Goal: Task Accomplishment & Management: Complete application form

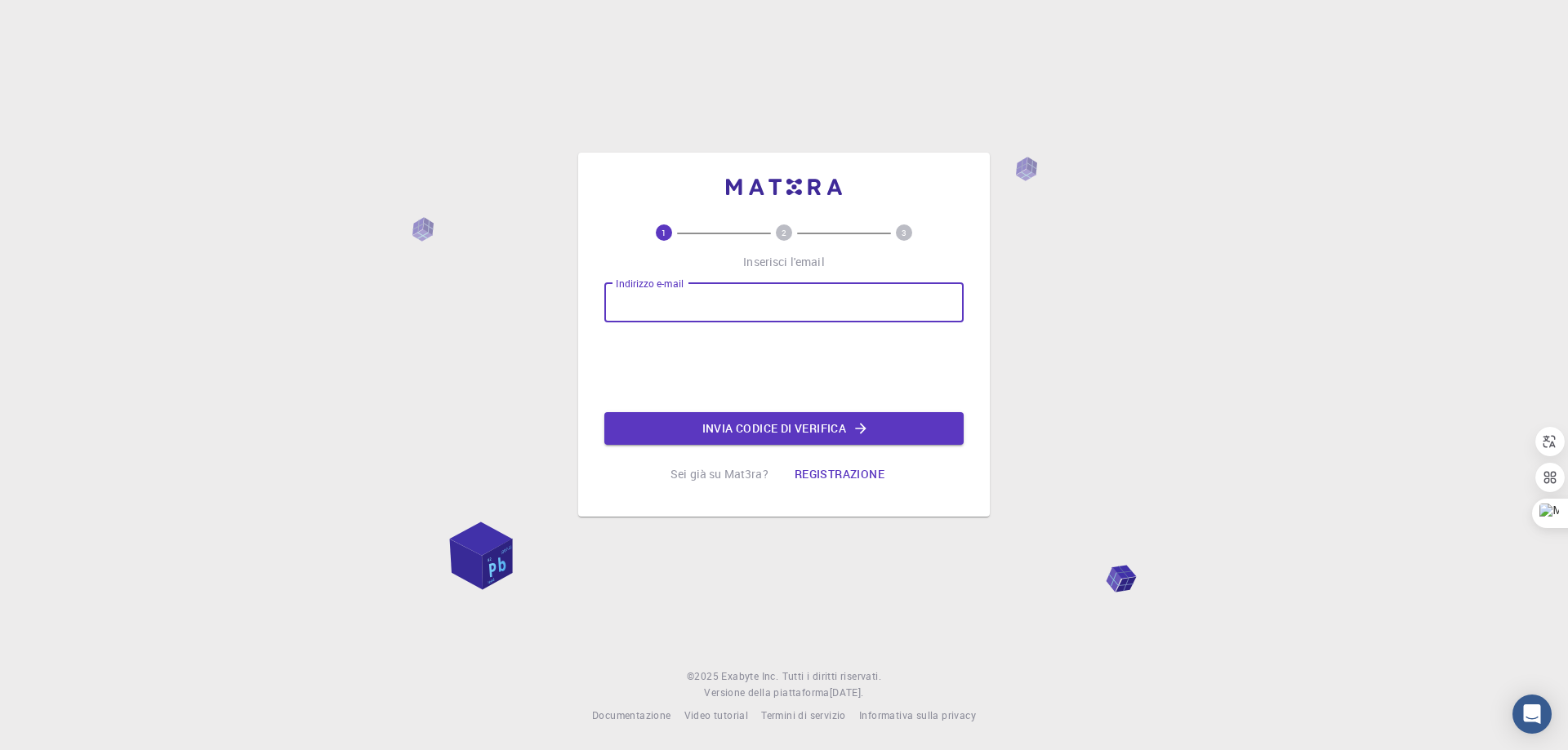
click at [676, 299] on div "Indirizzo e-mail Indirizzo e-mail" at bounding box center [784, 303] width 359 height 39
type input "g"
type input "a"
type input "alessandro.gitto69@gmail.com"
click at [738, 427] on font "Invia codice di verifica" at bounding box center [775, 428] width 144 height 16
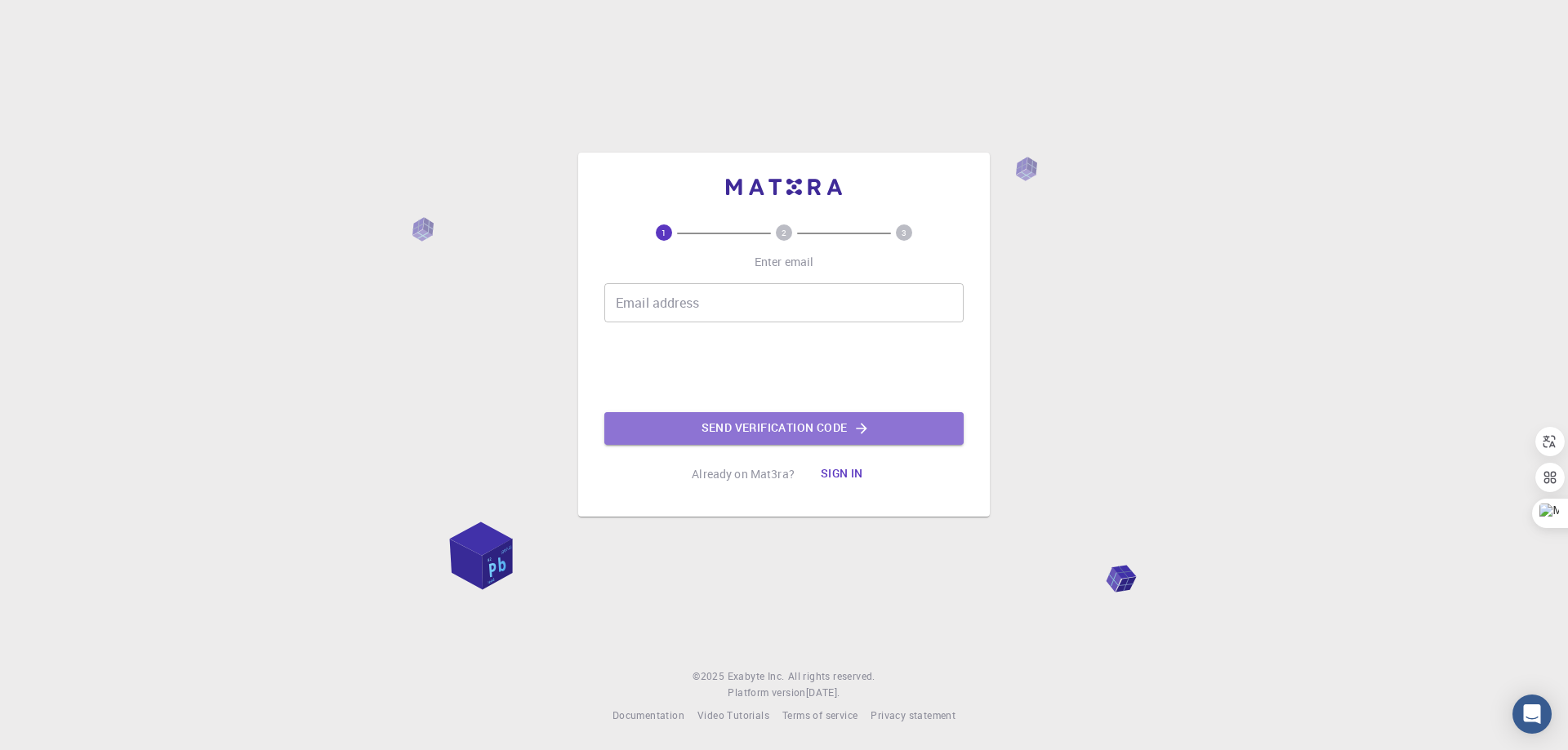
drag, startPoint x: 810, startPoint y: 428, endPoint x: 818, endPoint y: 448, distance: 21.5
click at [817, 447] on div "1 2 3 Enter email Email address Email address Send verification code Already on…" at bounding box center [784, 358] width 359 height 266
click at [826, 422] on button "Send verification code" at bounding box center [784, 428] width 359 height 33
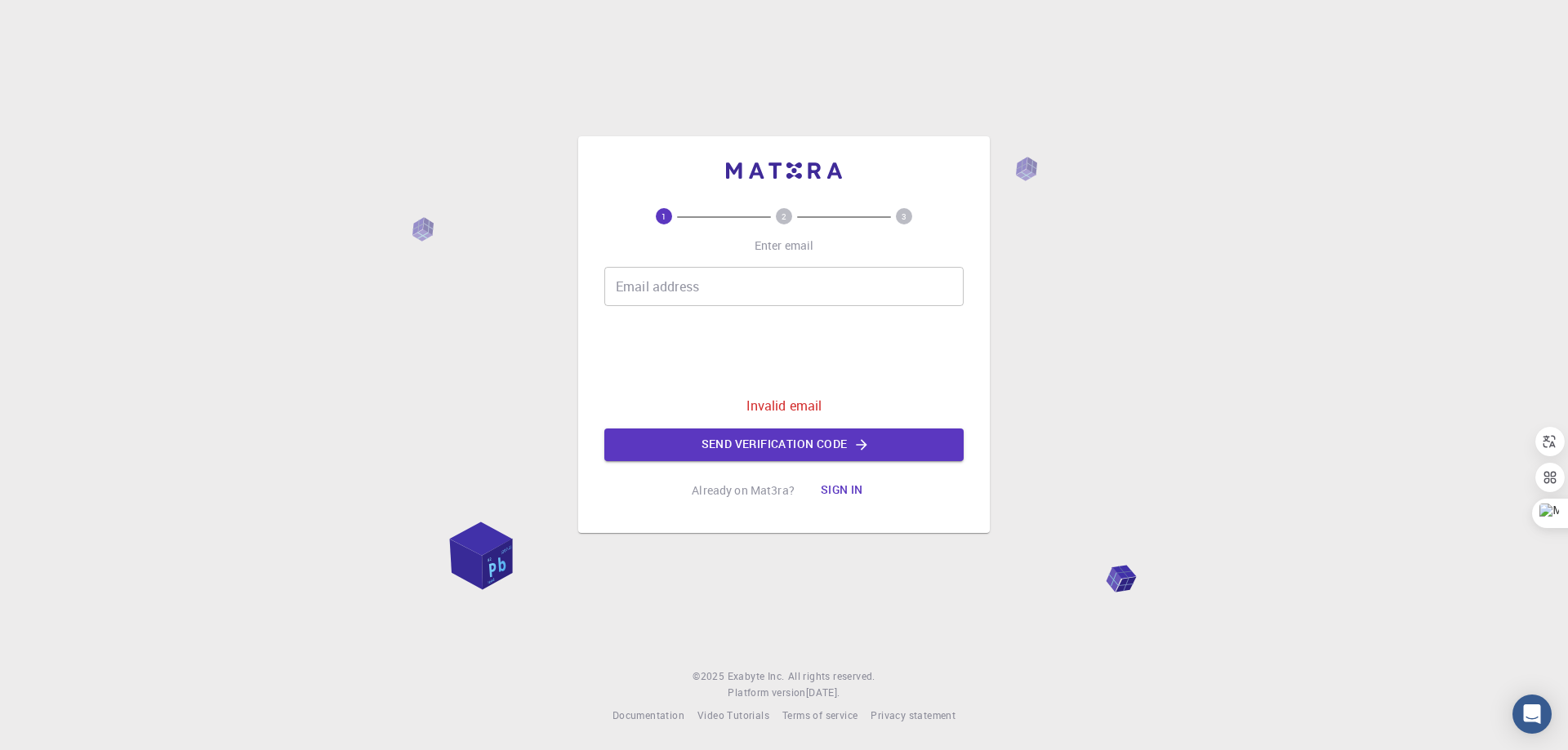
click at [698, 291] on input "Email address" at bounding box center [784, 287] width 359 height 39
type input "alessandro.gitto69@gmail.com"
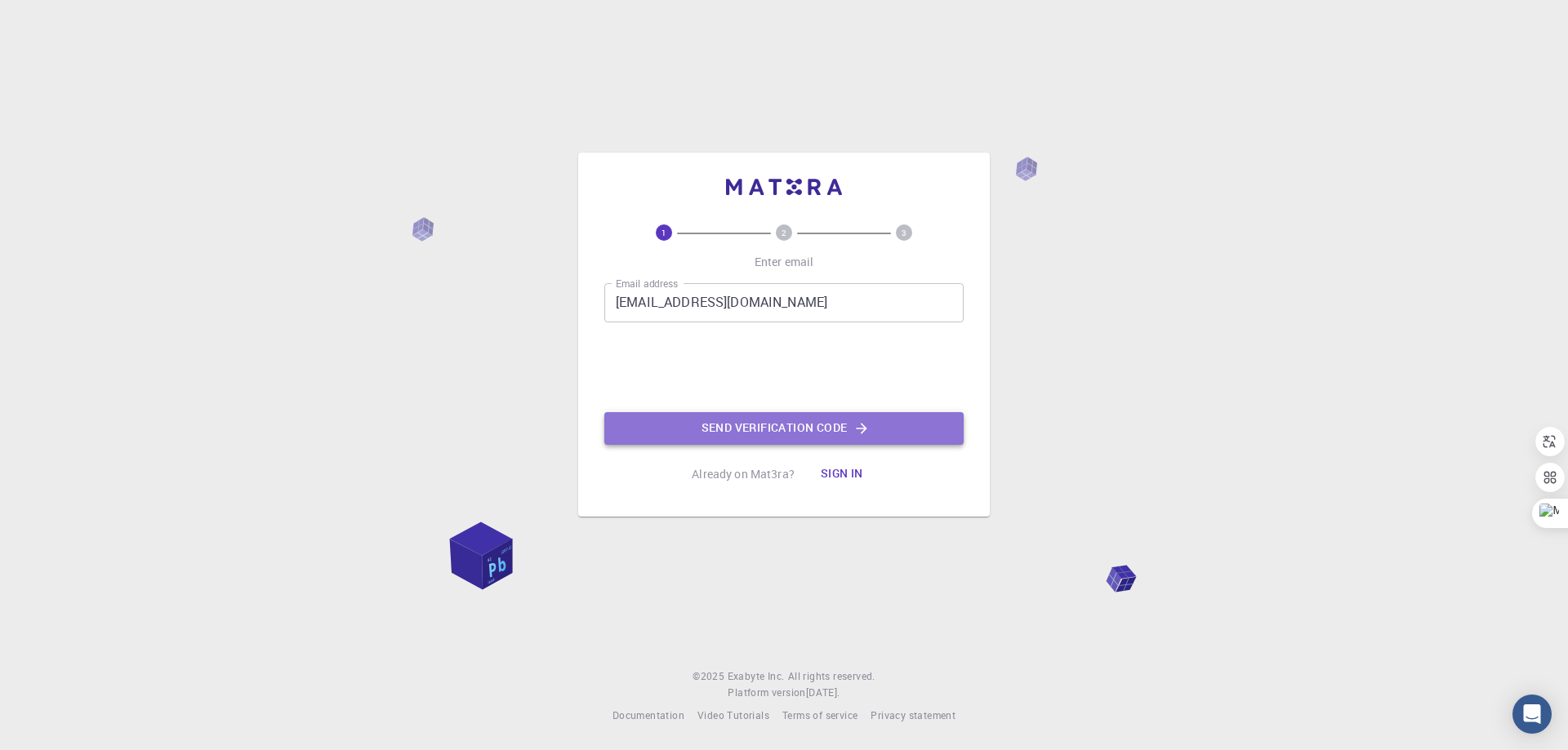
click at [776, 433] on button "Send verification code" at bounding box center [784, 428] width 359 height 33
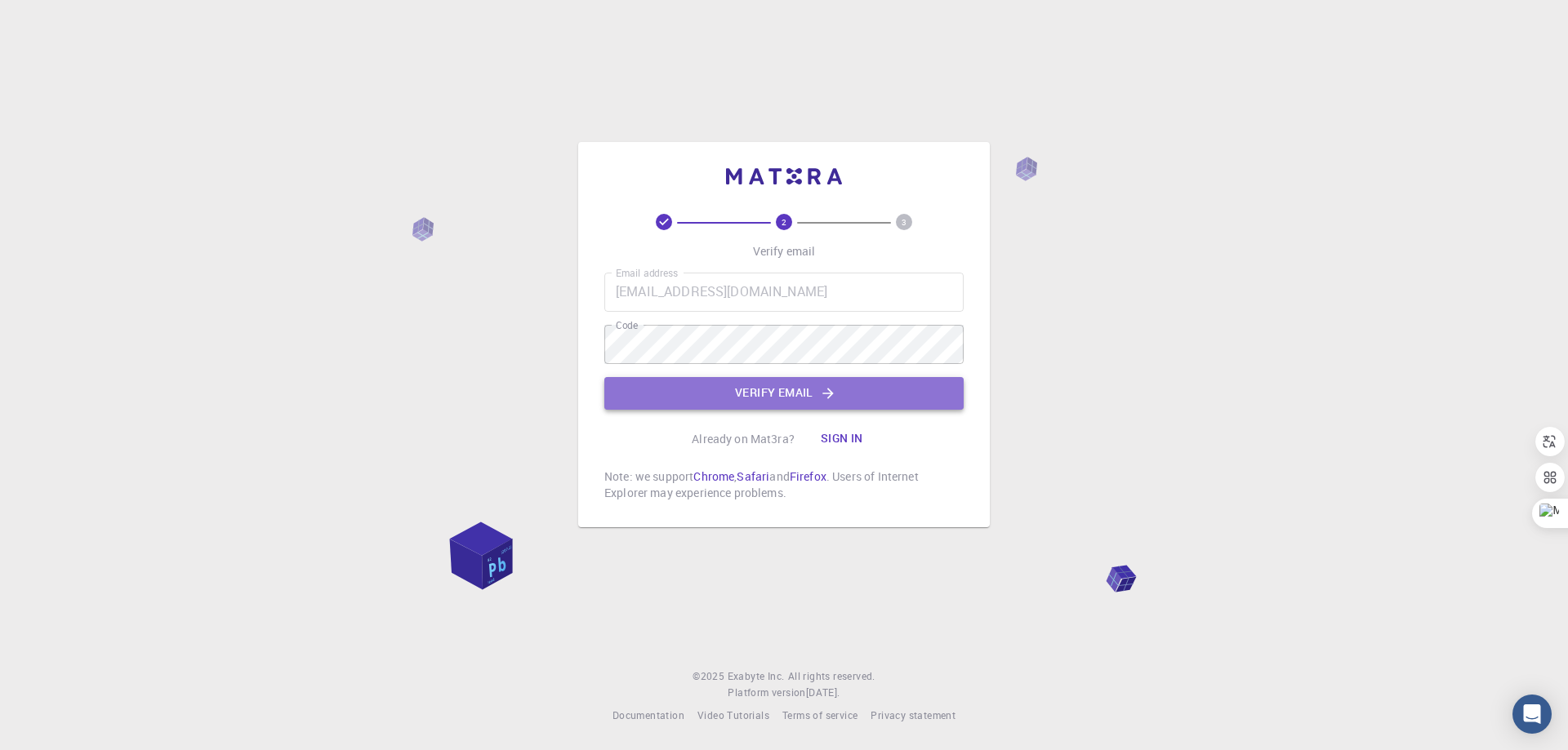
click at [786, 403] on button "Verify email" at bounding box center [784, 393] width 359 height 33
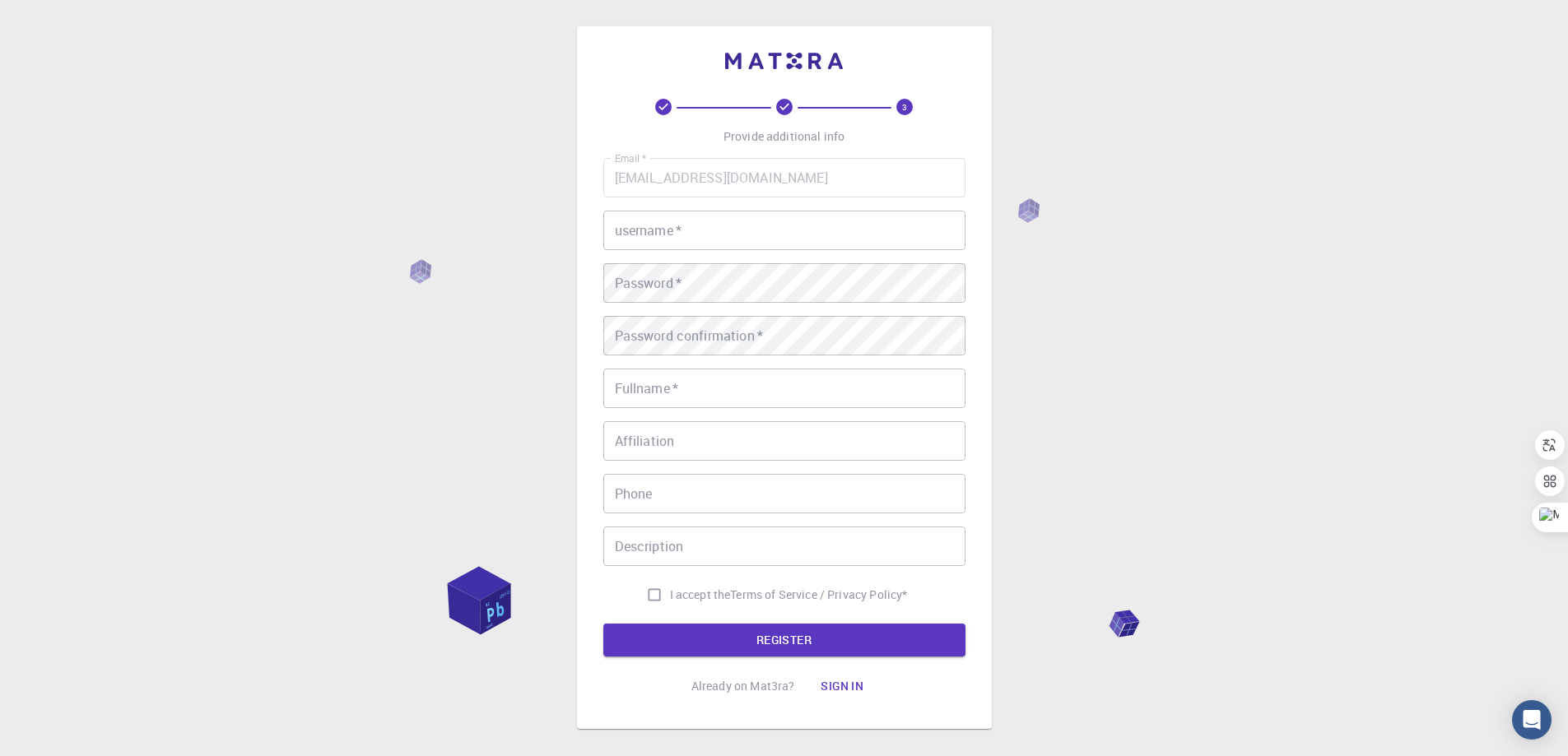
click at [727, 240] on input "username   *" at bounding box center [784, 231] width 362 height 40
type input "Alessandro"
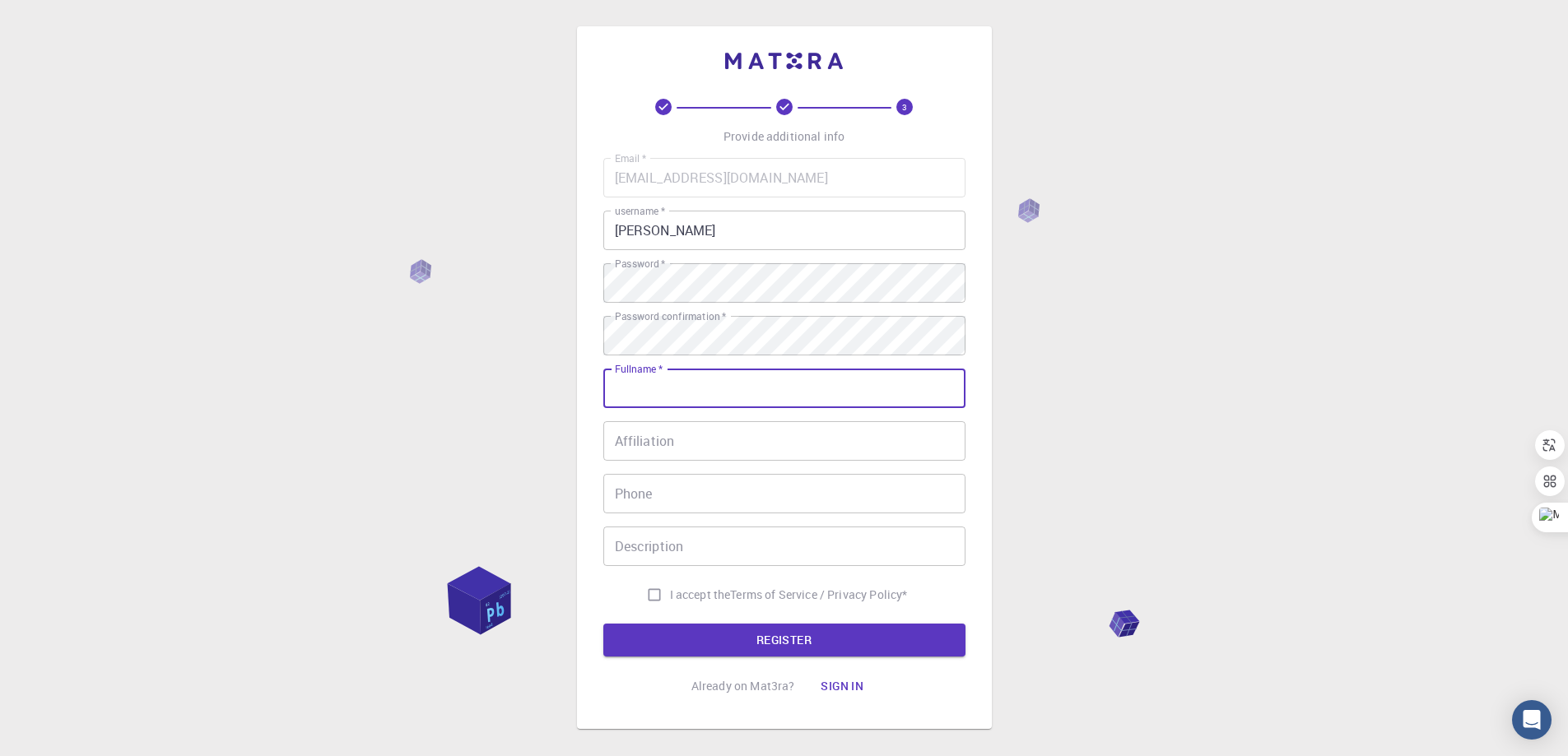
click at [691, 386] on input "Fullname   *" at bounding box center [784, 389] width 362 height 40
type input "Alessandro"
click at [658, 598] on input "I accept the Terms of Service / Privacy Policy *" at bounding box center [654, 594] width 31 height 31
checkbox input "true"
click at [760, 386] on input "Alessandro" at bounding box center [784, 389] width 362 height 40
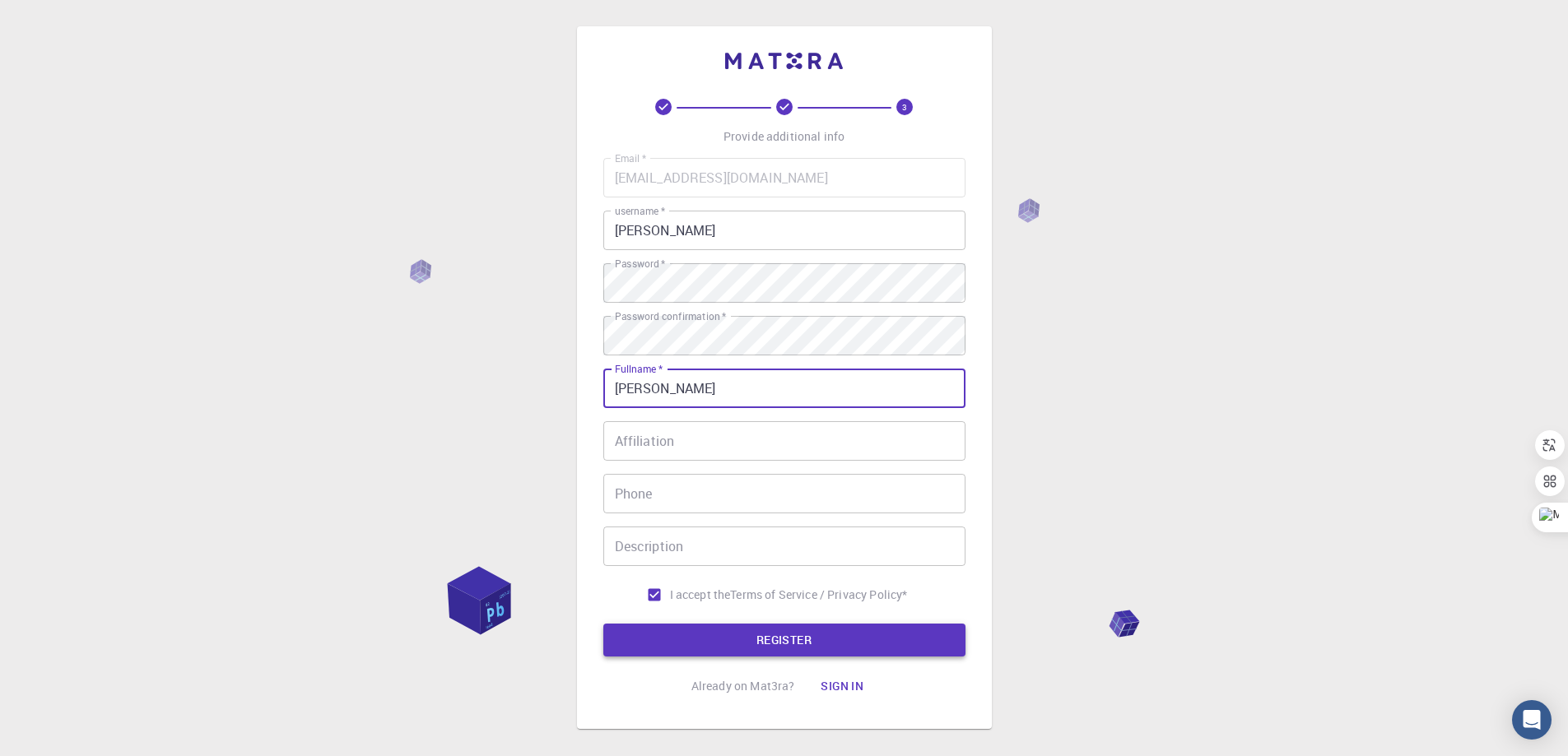
type input "[PERSON_NAME]"
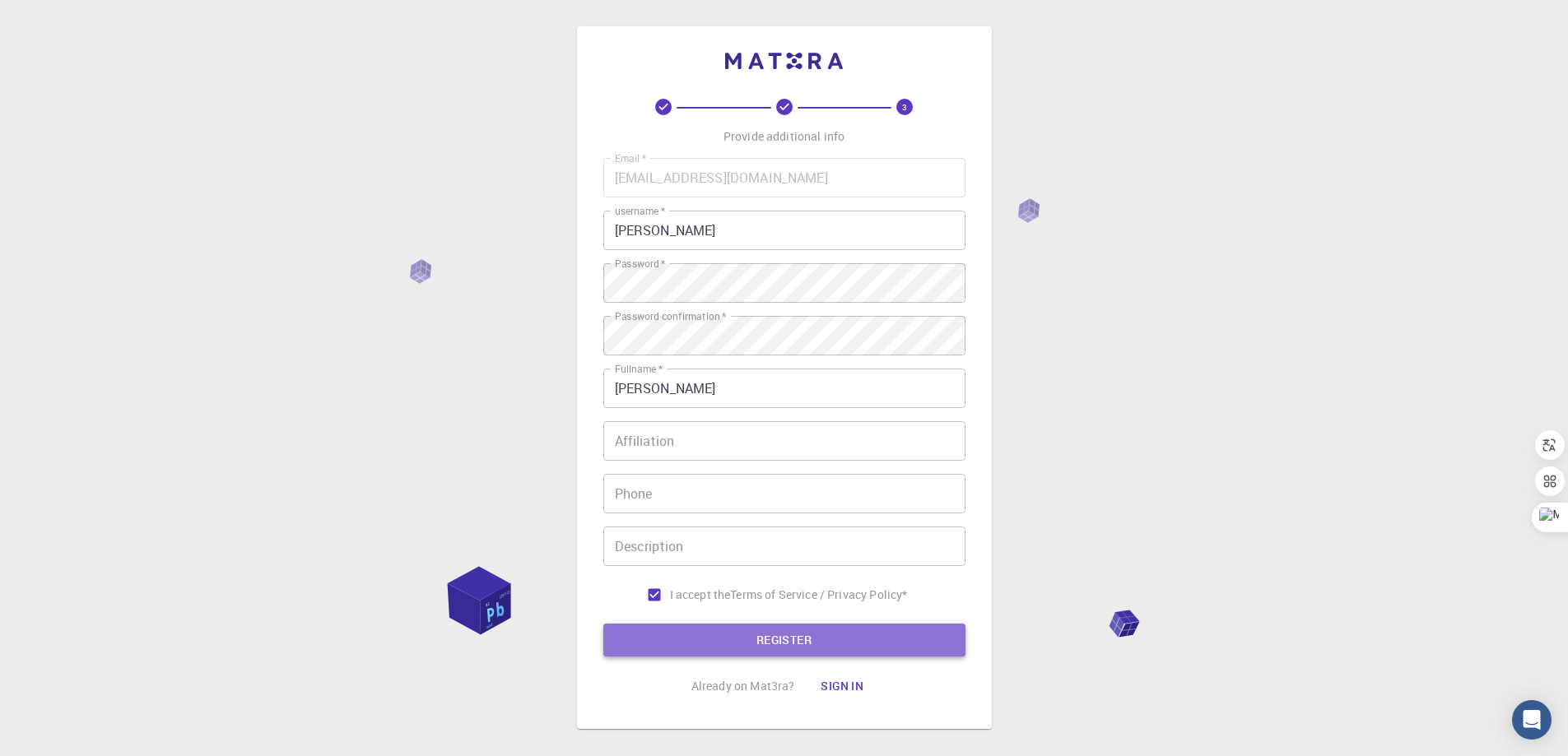
click at [784, 639] on button "REGISTER" at bounding box center [784, 640] width 362 height 33
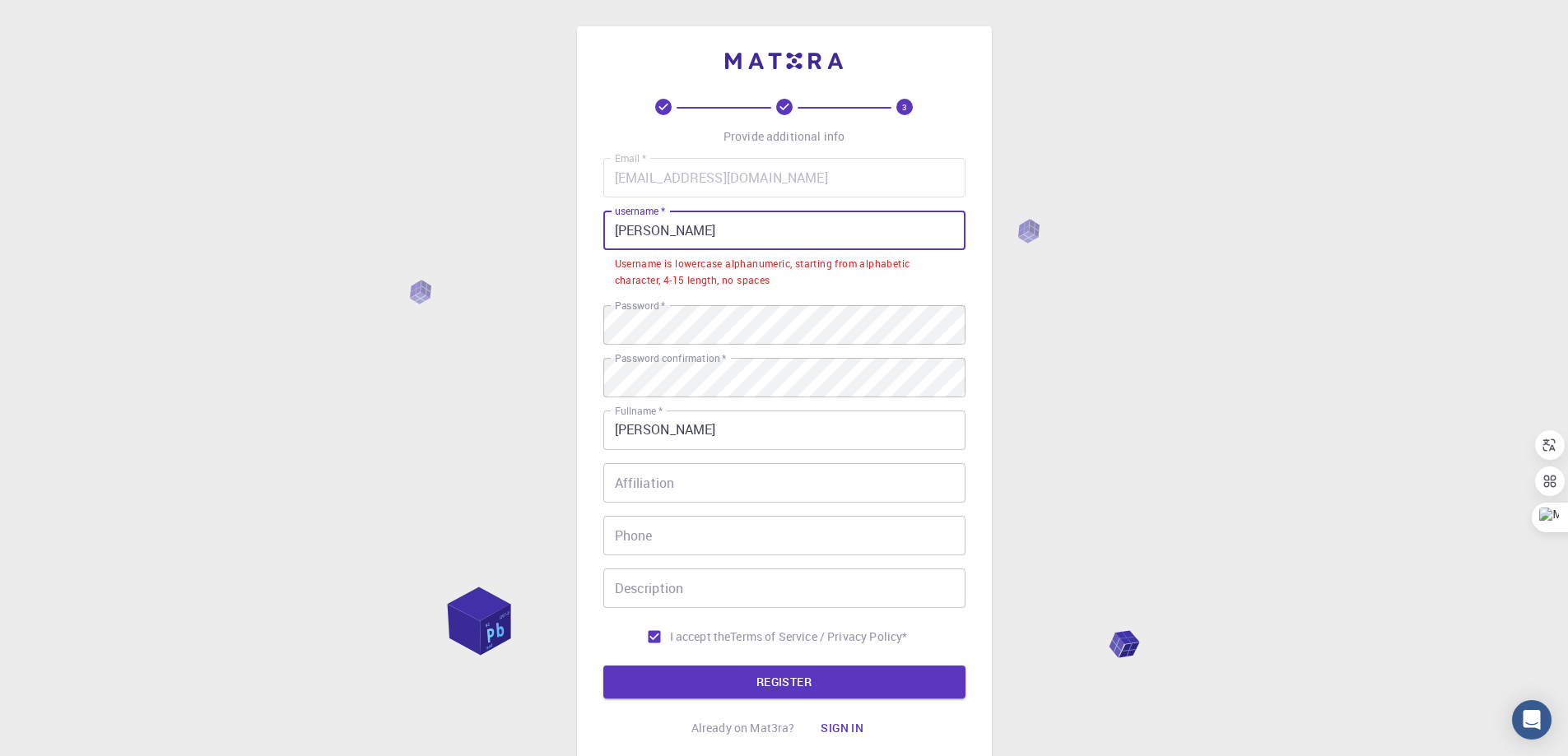
click at [710, 236] on input "Alessandro" at bounding box center [784, 231] width 362 height 40
drag, startPoint x: 710, startPoint y: 236, endPoint x: 633, endPoint y: 236, distance: 77.0
click at [633, 236] on input "Alessandro" at bounding box center [784, 231] width 362 height 40
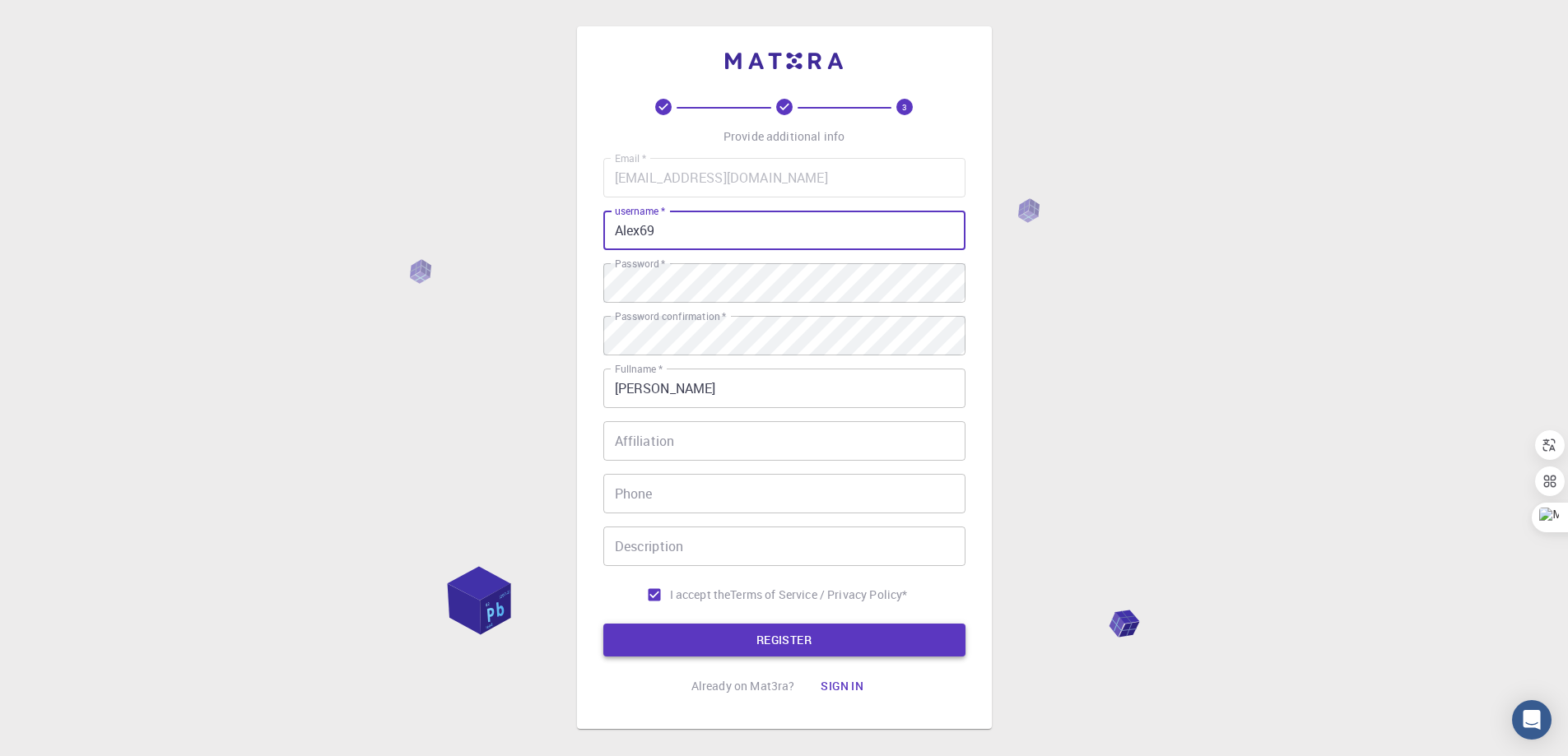
click at [789, 643] on button "REGISTER" at bounding box center [784, 640] width 362 height 33
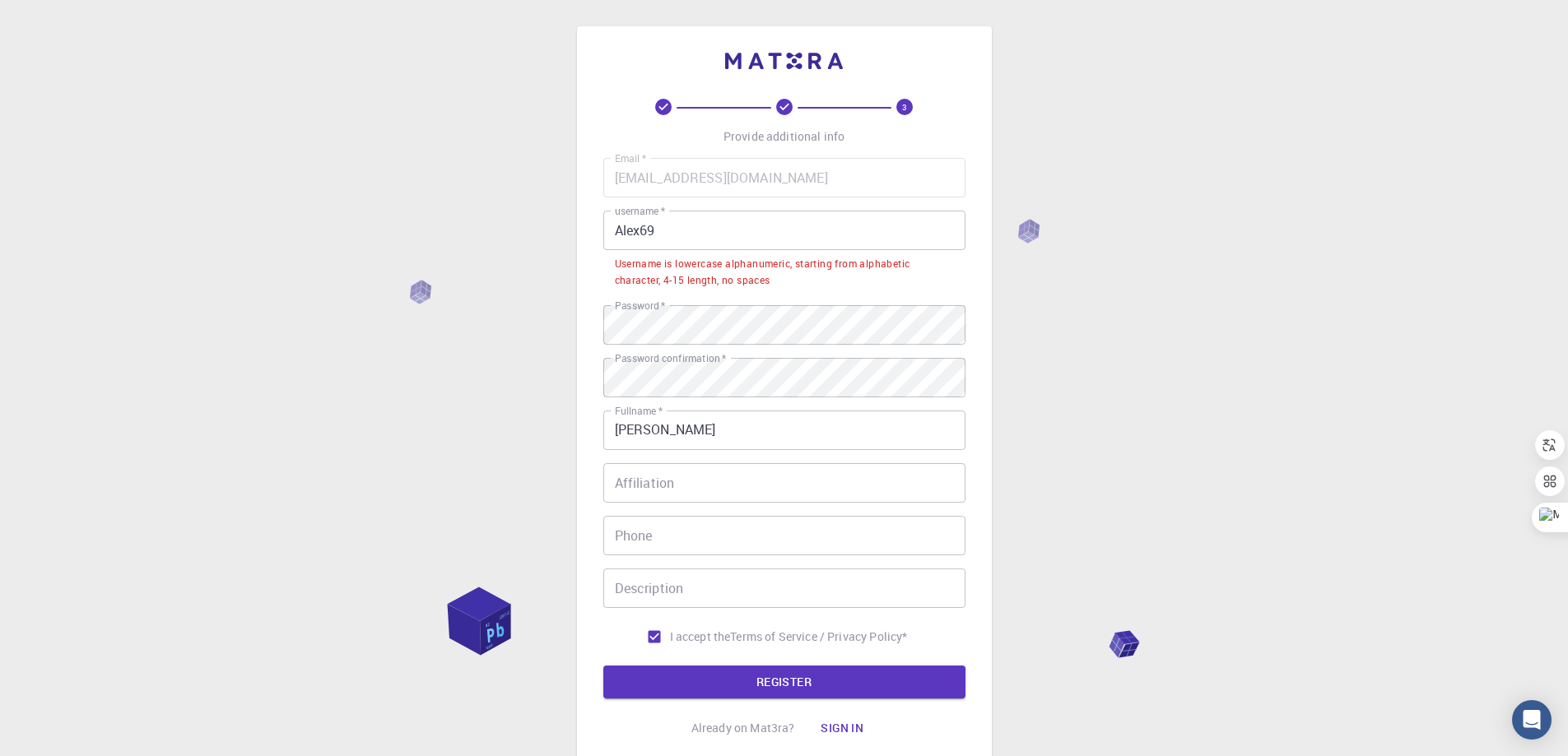
click at [683, 229] on input "Alex69" at bounding box center [784, 231] width 362 height 40
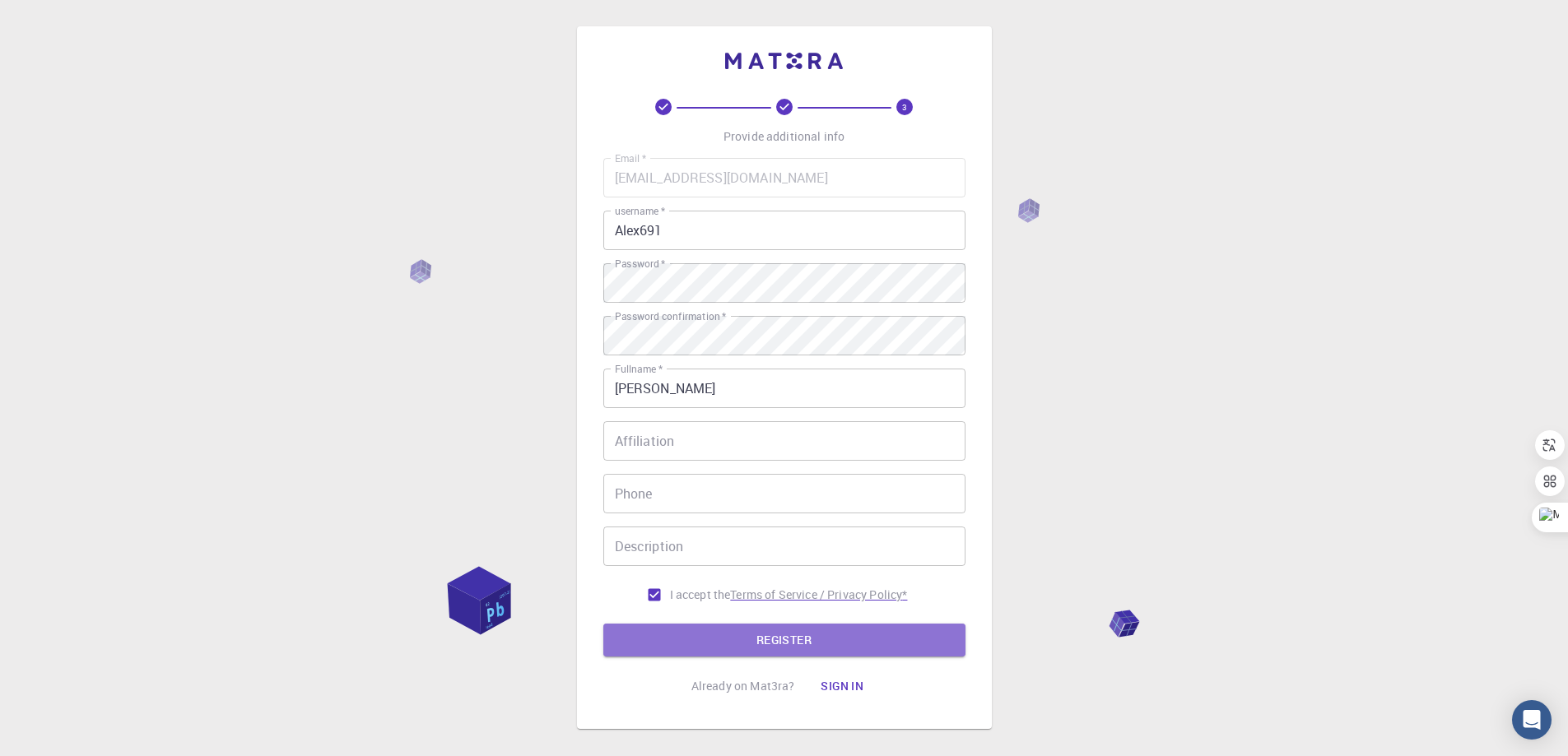
click at [807, 638] on button "REGISTER" at bounding box center [784, 640] width 362 height 33
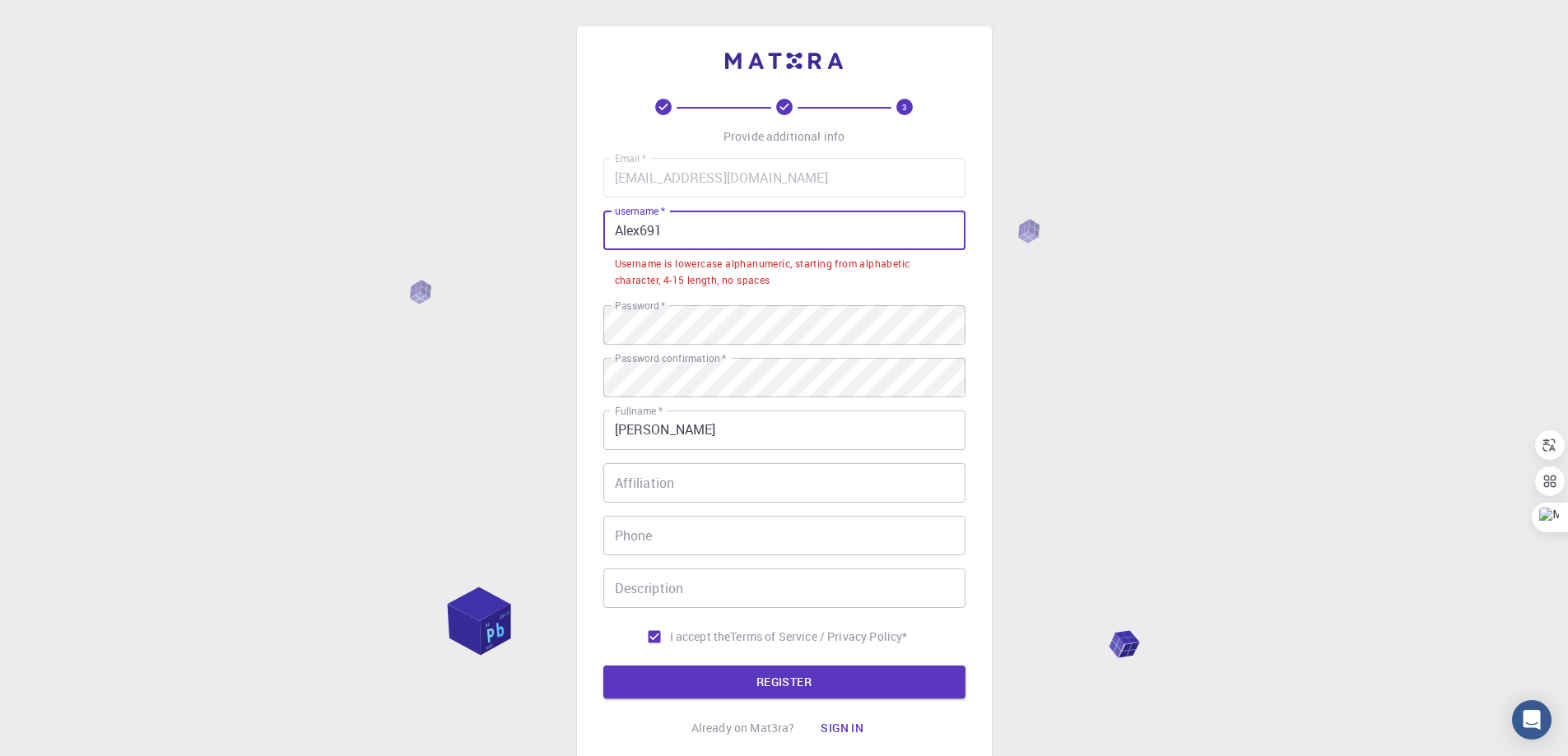
drag, startPoint x: 676, startPoint y: 230, endPoint x: 556, endPoint y: 232, distance: 120.0
click at [557, 232] on div "3 Provide additional info Email   * alessandro.gitto69@gmail.com Email   * user…" at bounding box center [784, 440] width 1568 height 879
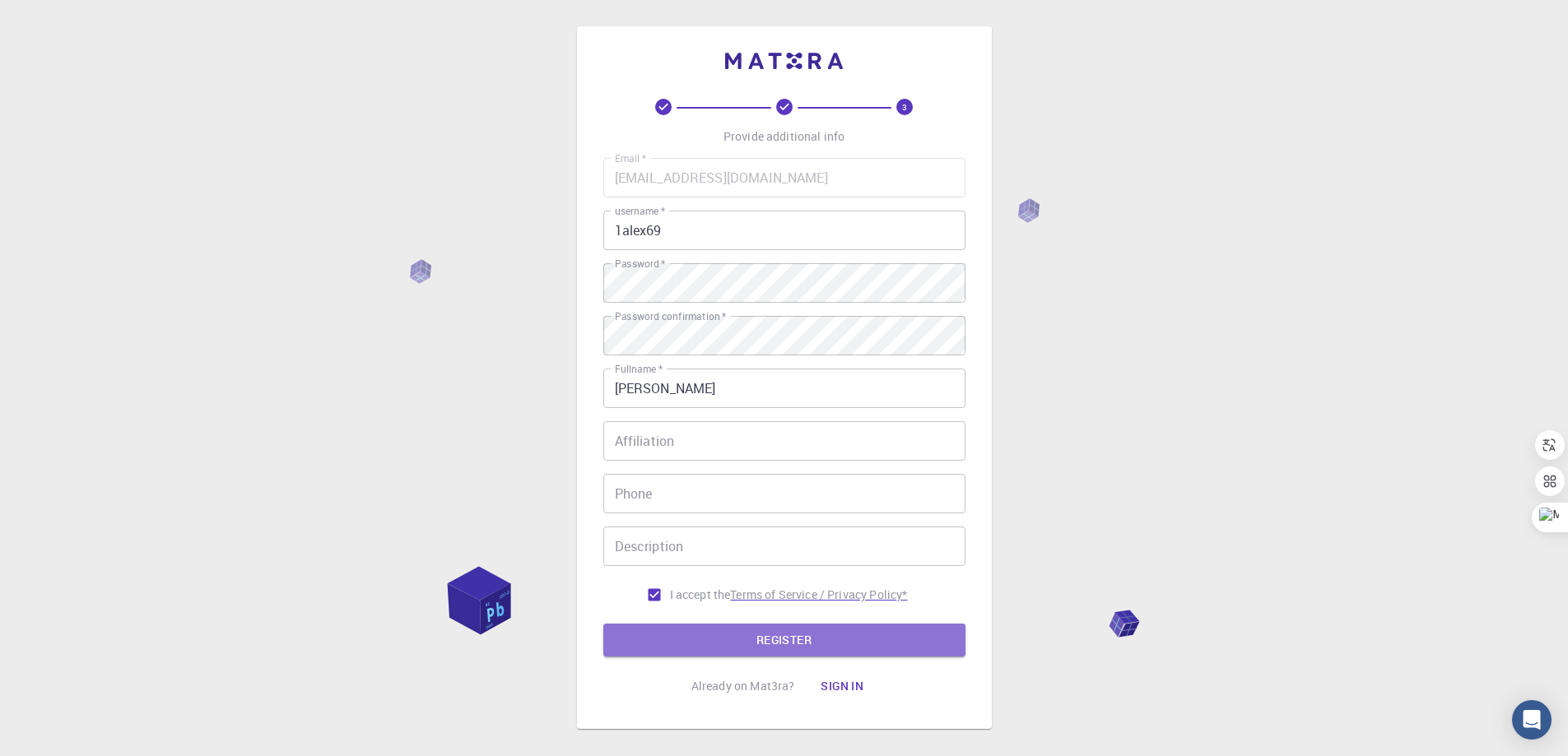
click at [773, 639] on button "REGISTER" at bounding box center [784, 640] width 362 height 33
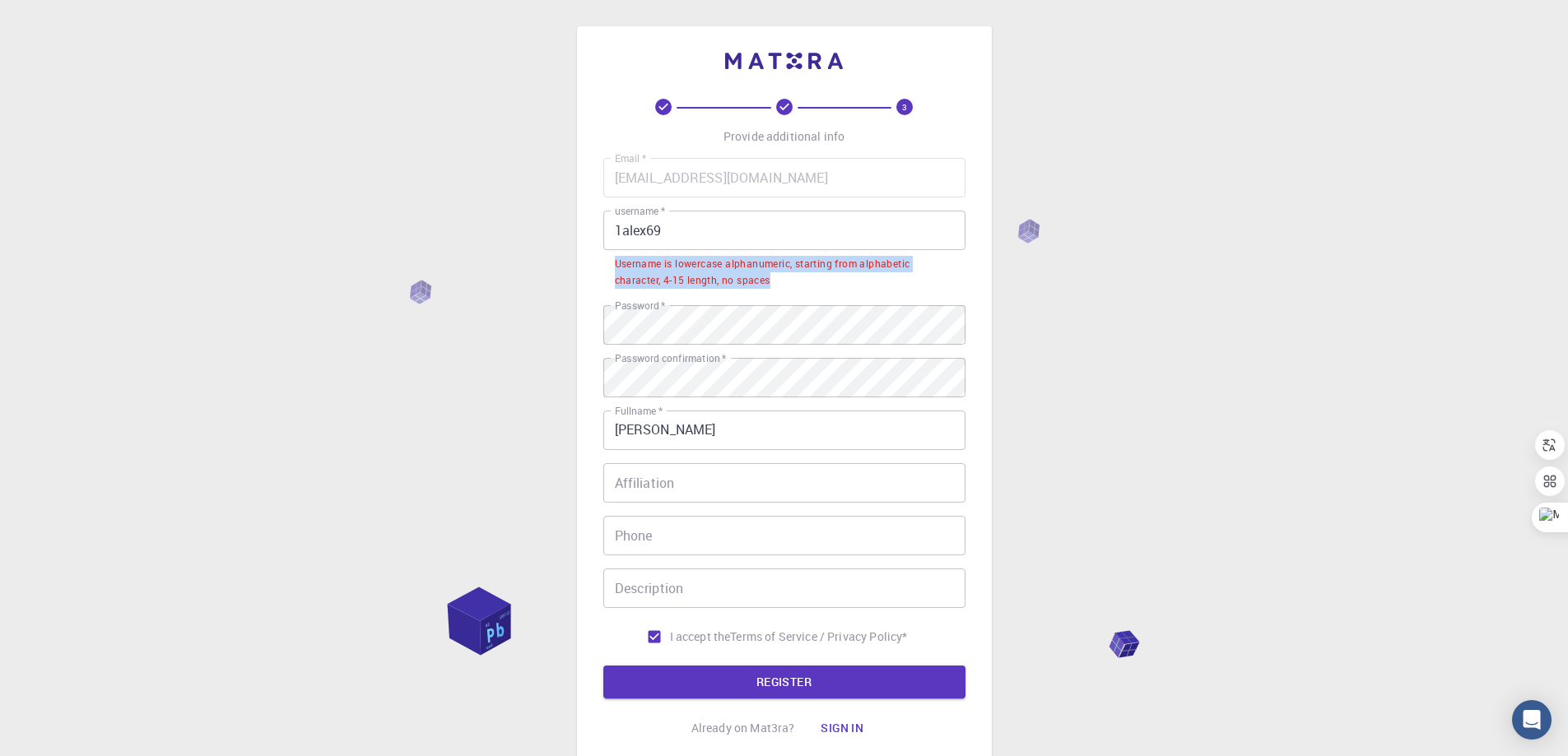
drag, startPoint x: 780, startPoint y: 280, endPoint x: 605, endPoint y: 263, distance: 175.8
click at [605, 263] on li "Username is lowercase alphanumeric, starting from alphabetic character, 4-15 le…" at bounding box center [784, 272] width 362 height 42
copy div "Username is lowercase alphanumeric, starting from alphabetic character, 4-15 le…"
click at [697, 229] on icon at bounding box center [702, 229] width 13 height 13
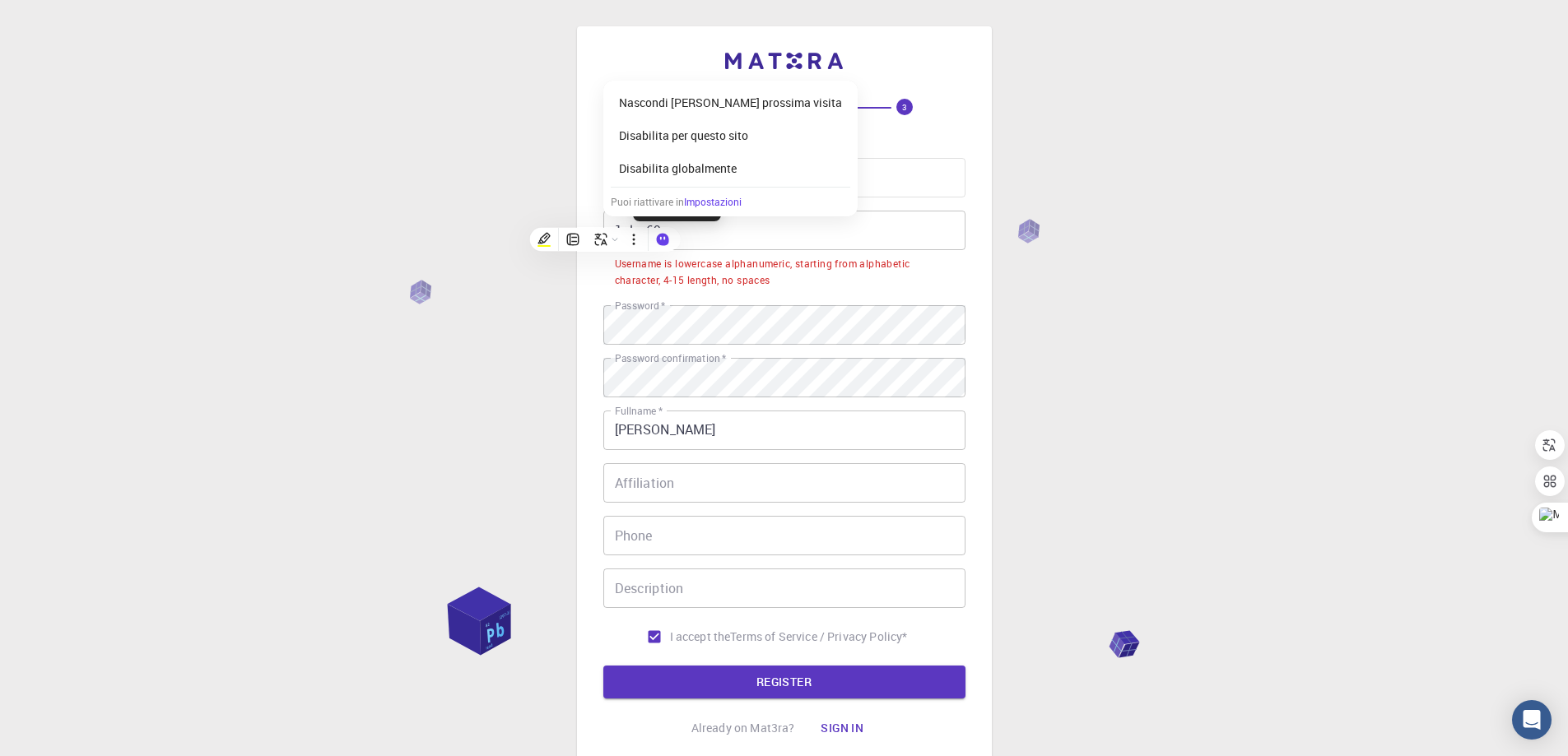
click at [783, 225] on input "1alex69" at bounding box center [784, 231] width 362 height 40
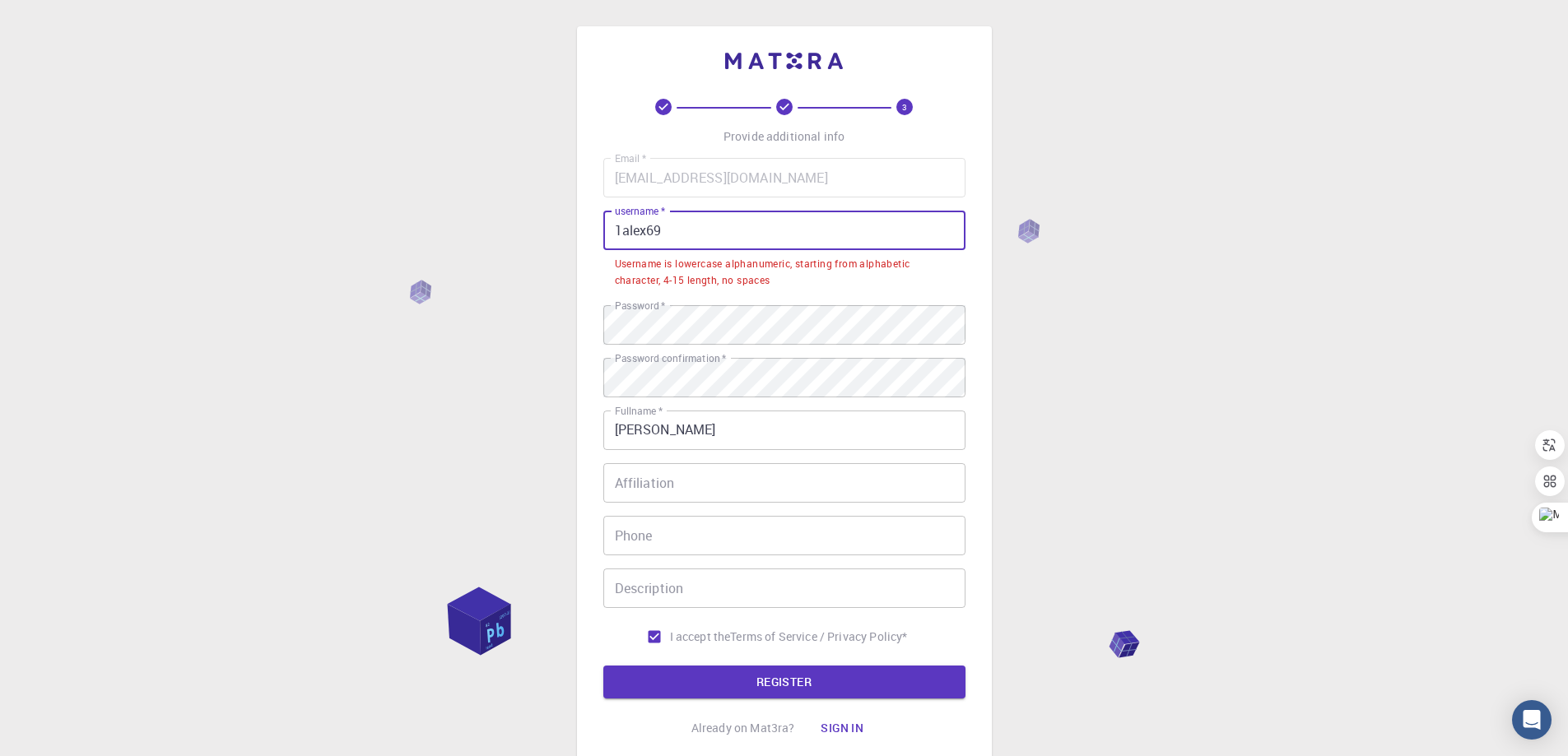
drag, startPoint x: 749, startPoint y: 229, endPoint x: 602, endPoint y: 235, distance: 147.1
click at [602, 235] on div "3 Provide additional info Email   * alessandro.gitto69@gmail.com Email   * user…" at bounding box center [784, 398] width 415 height 745
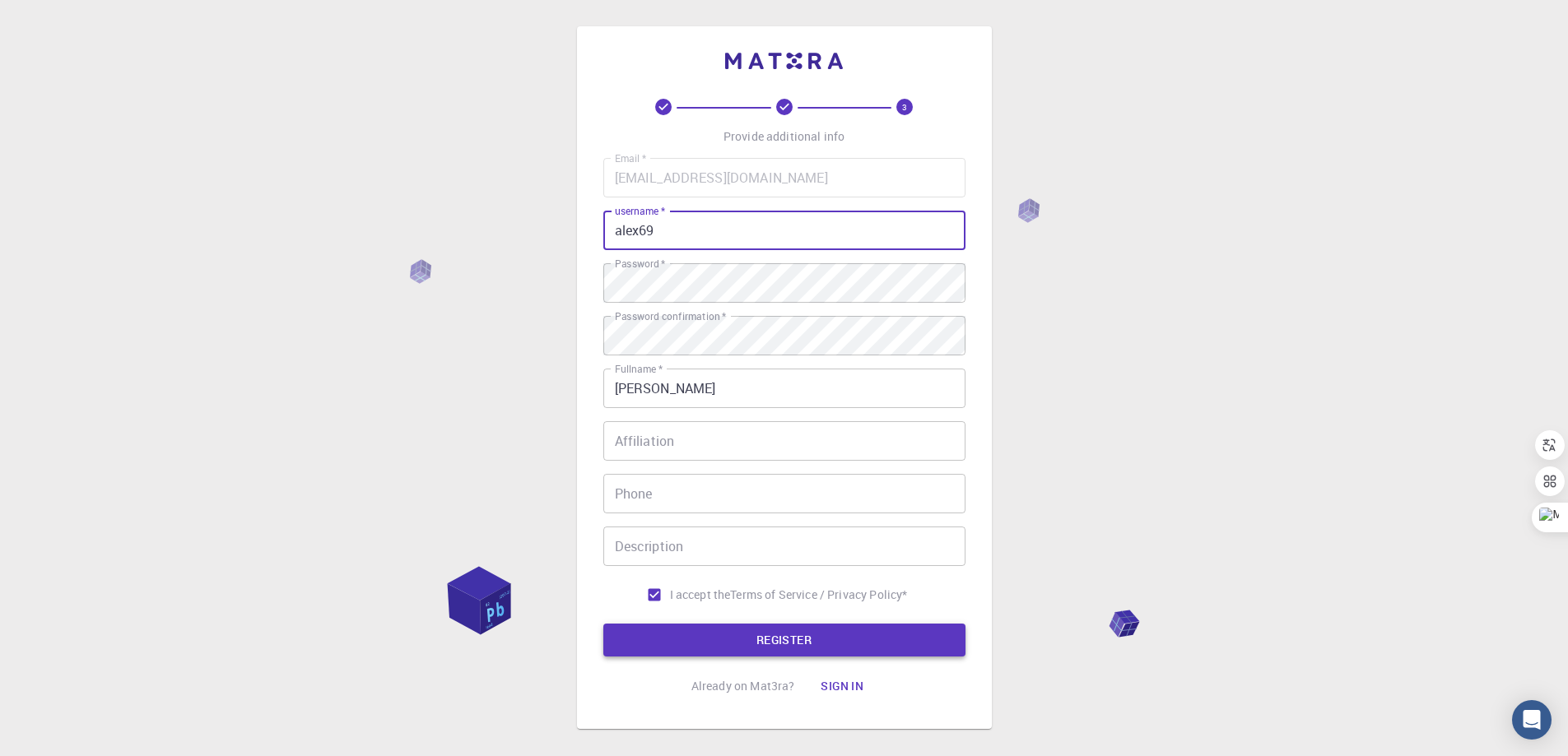
type input "alex69"
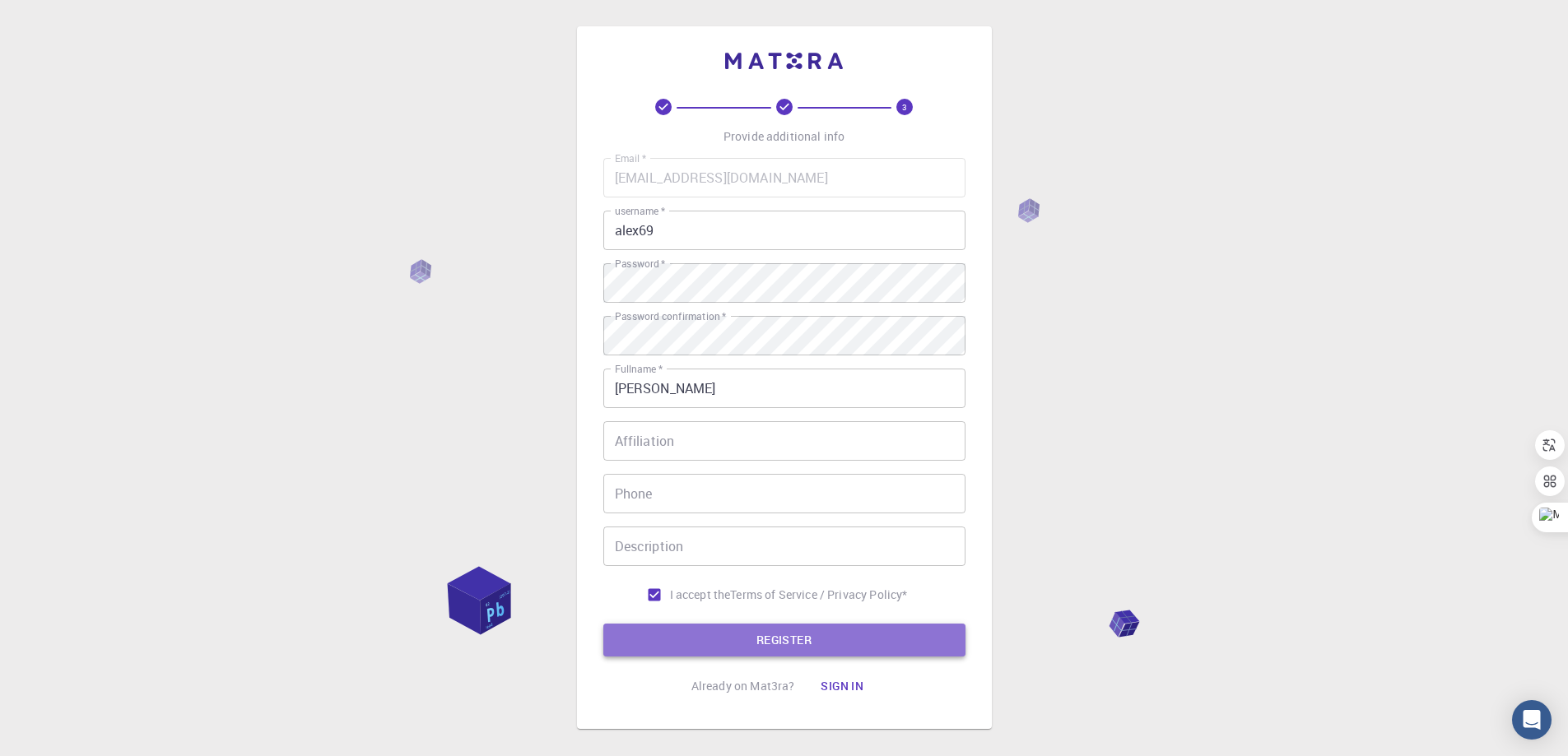
click at [780, 638] on button "REGISTER" at bounding box center [784, 640] width 362 height 33
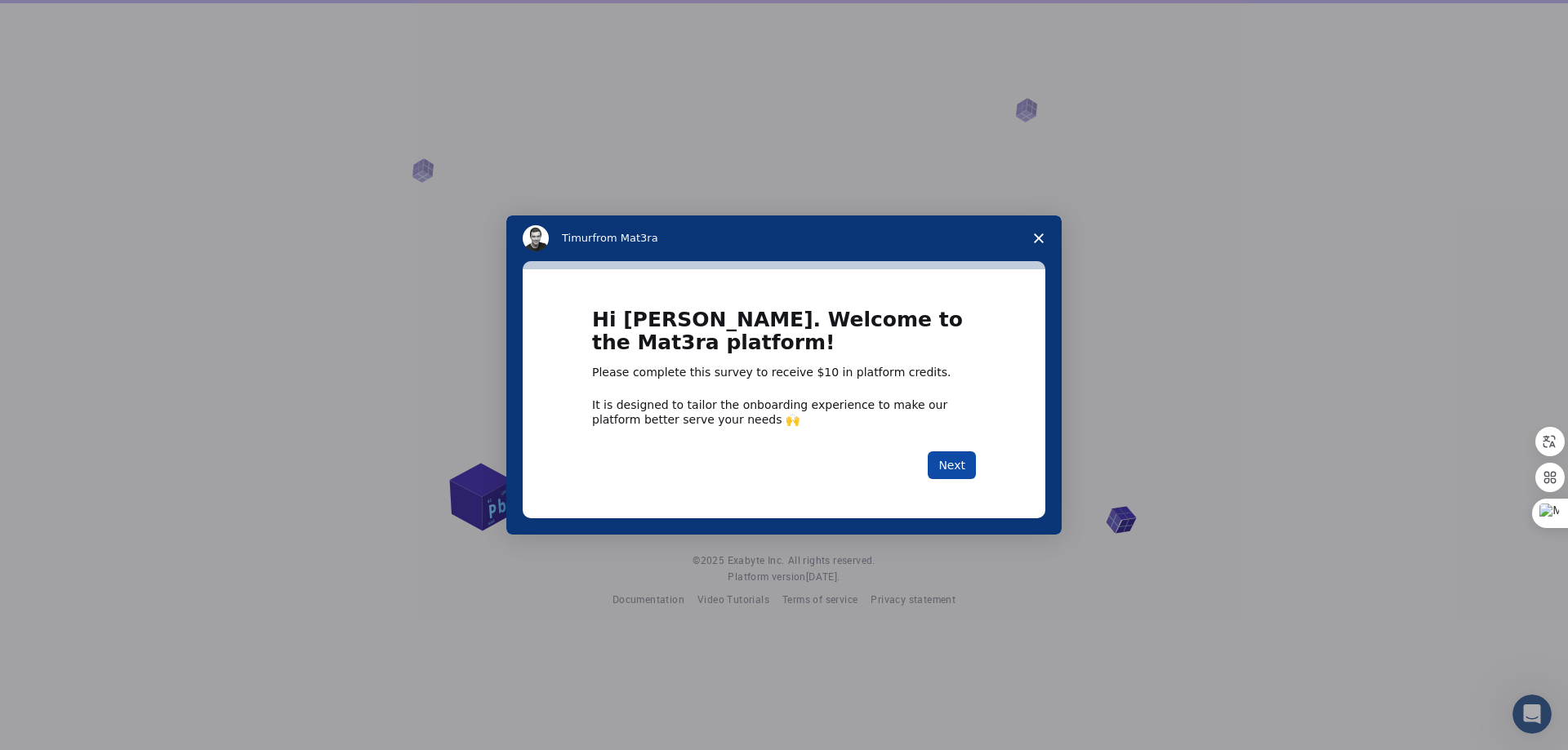
click at [950, 466] on button "Next" at bounding box center [951, 466] width 48 height 28
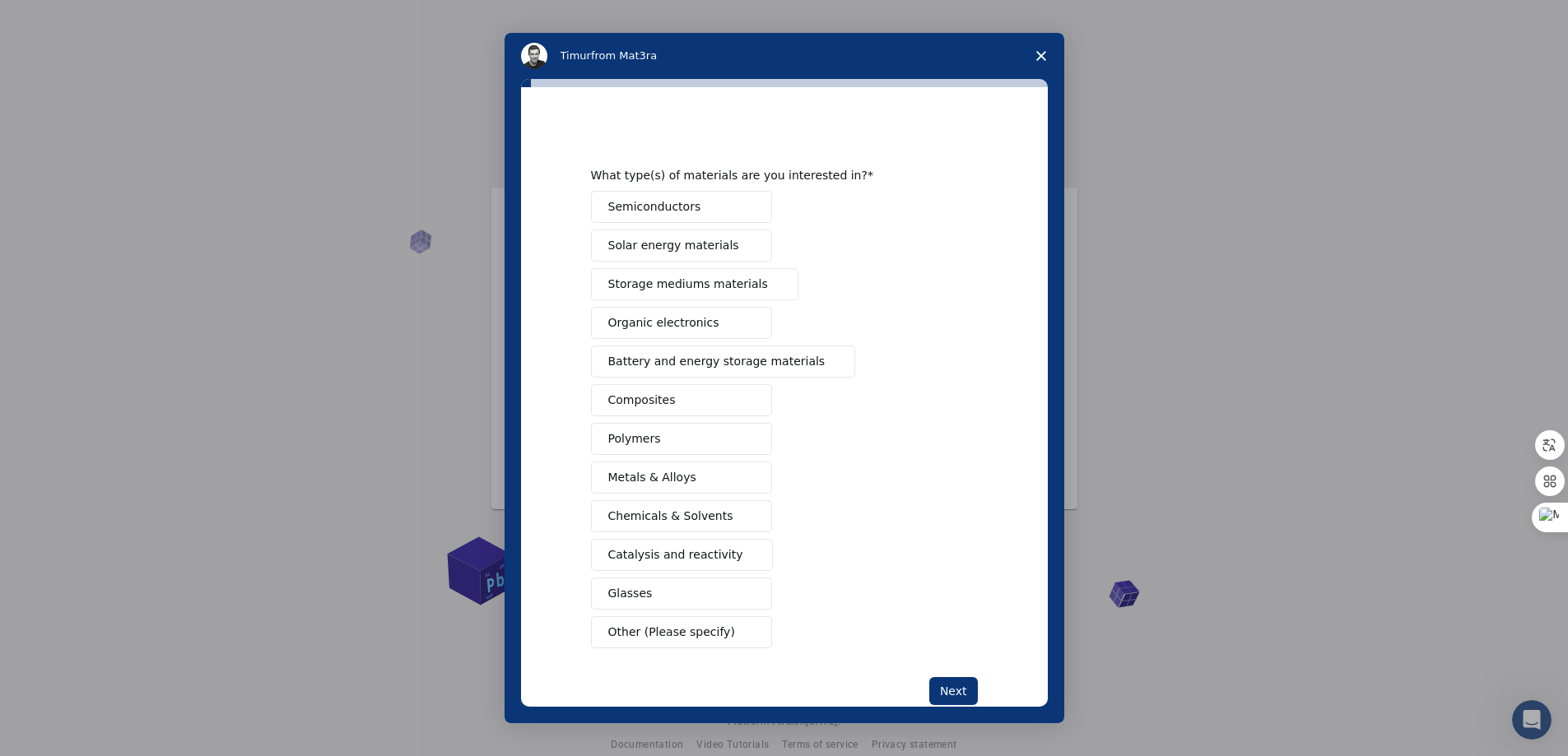
click at [670, 476] on span "Metals & Alloys" at bounding box center [652, 477] width 89 height 17
click at [952, 692] on button "Next" at bounding box center [953, 691] width 49 height 28
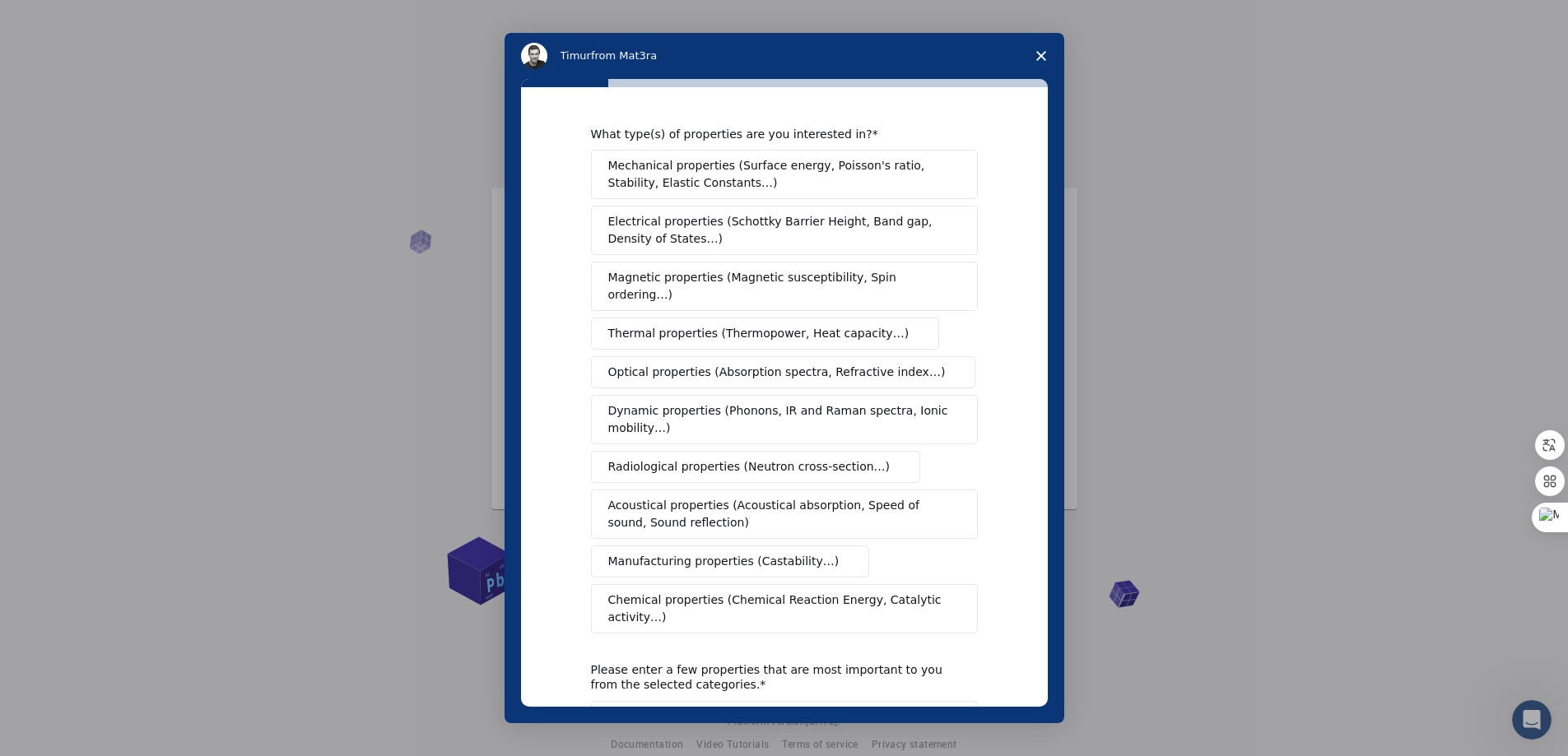
click at [727, 169] on span "Mechanical properties (Surface energy, Poisson's ratio, Stability, Elastic Cons…" at bounding box center [779, 174] width 343 height 35
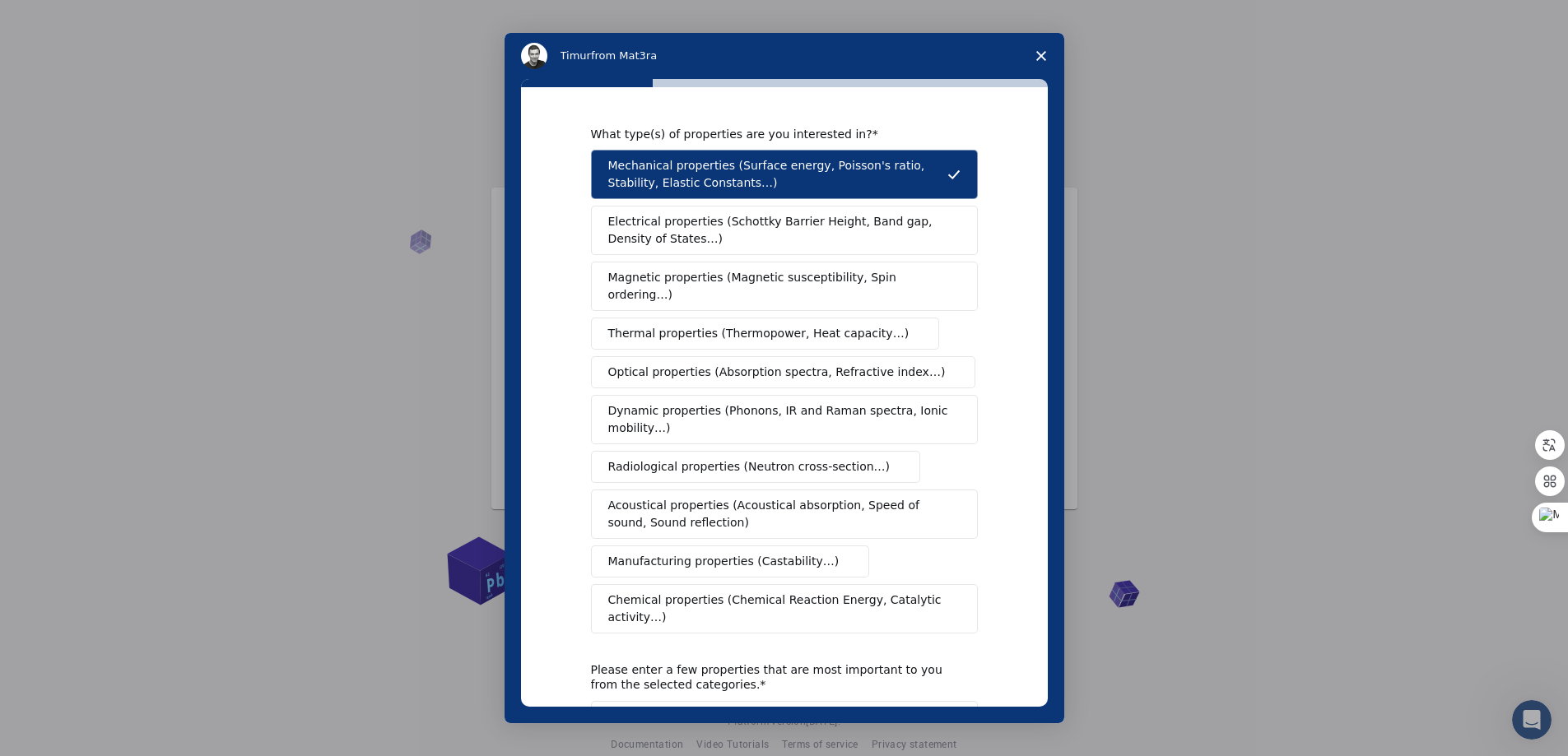
click at [680, 553] on span "Manufacturing properties (Castability…)" at bounding box center [723, 561] width 231 height 17
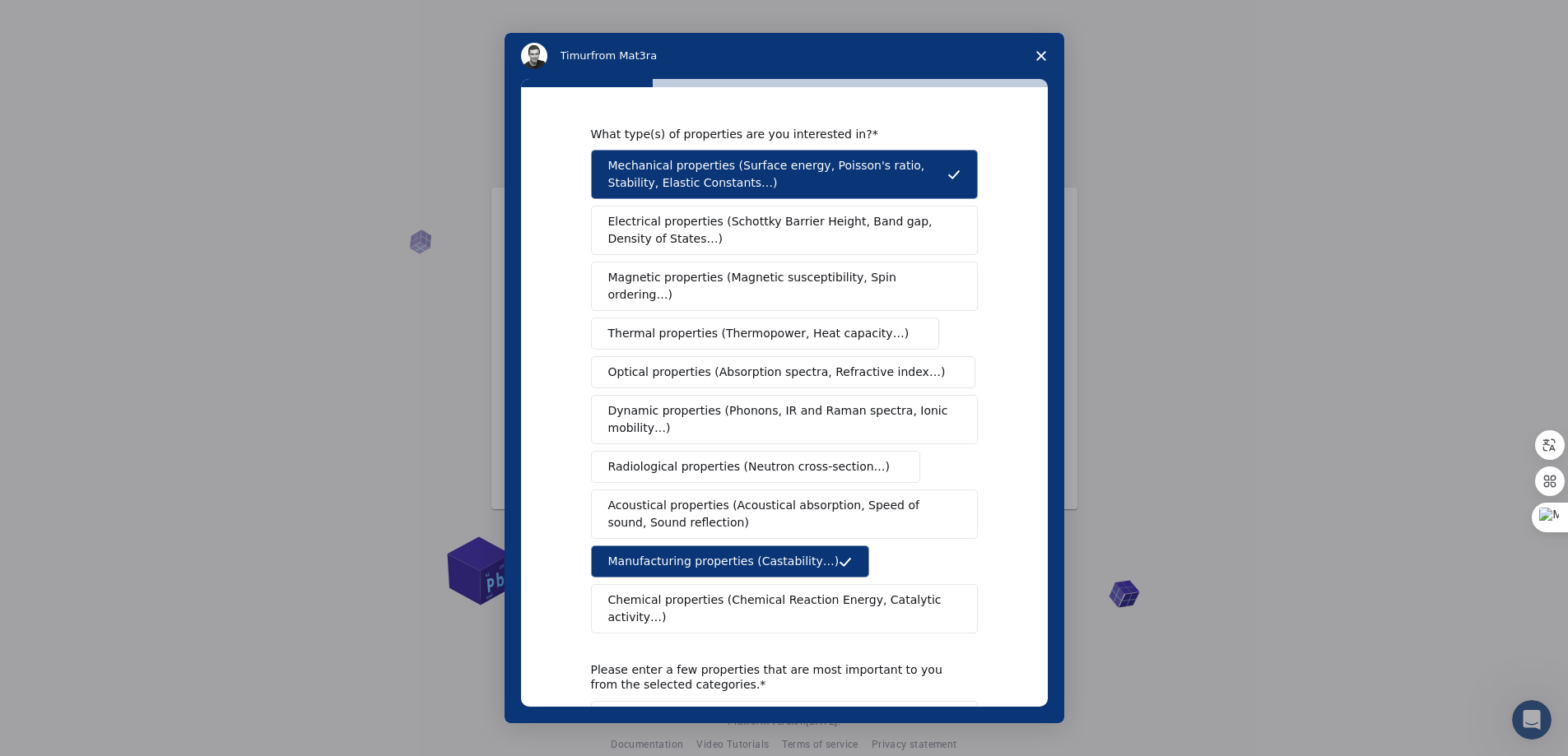
click at [701, 592] on span "Chemical properties (Chemical Reaction Energy, Catalytic activity…)" at bounding box center [778, 609] width 341 height 35
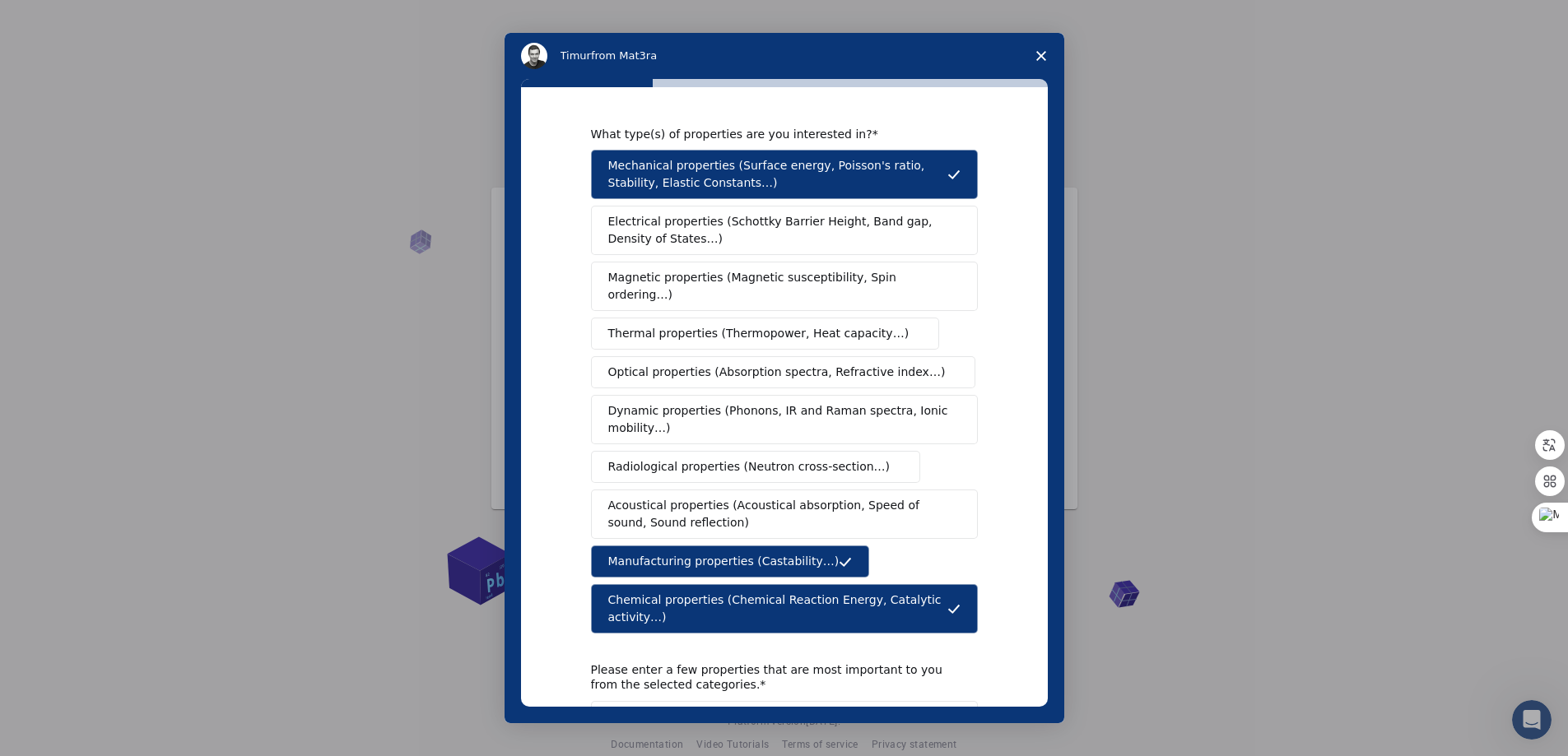
click at [715, 325] on span "Thermal properties (Thermopower, Heat capacity…)" at bounding box center [758, 333] width 301 height 17
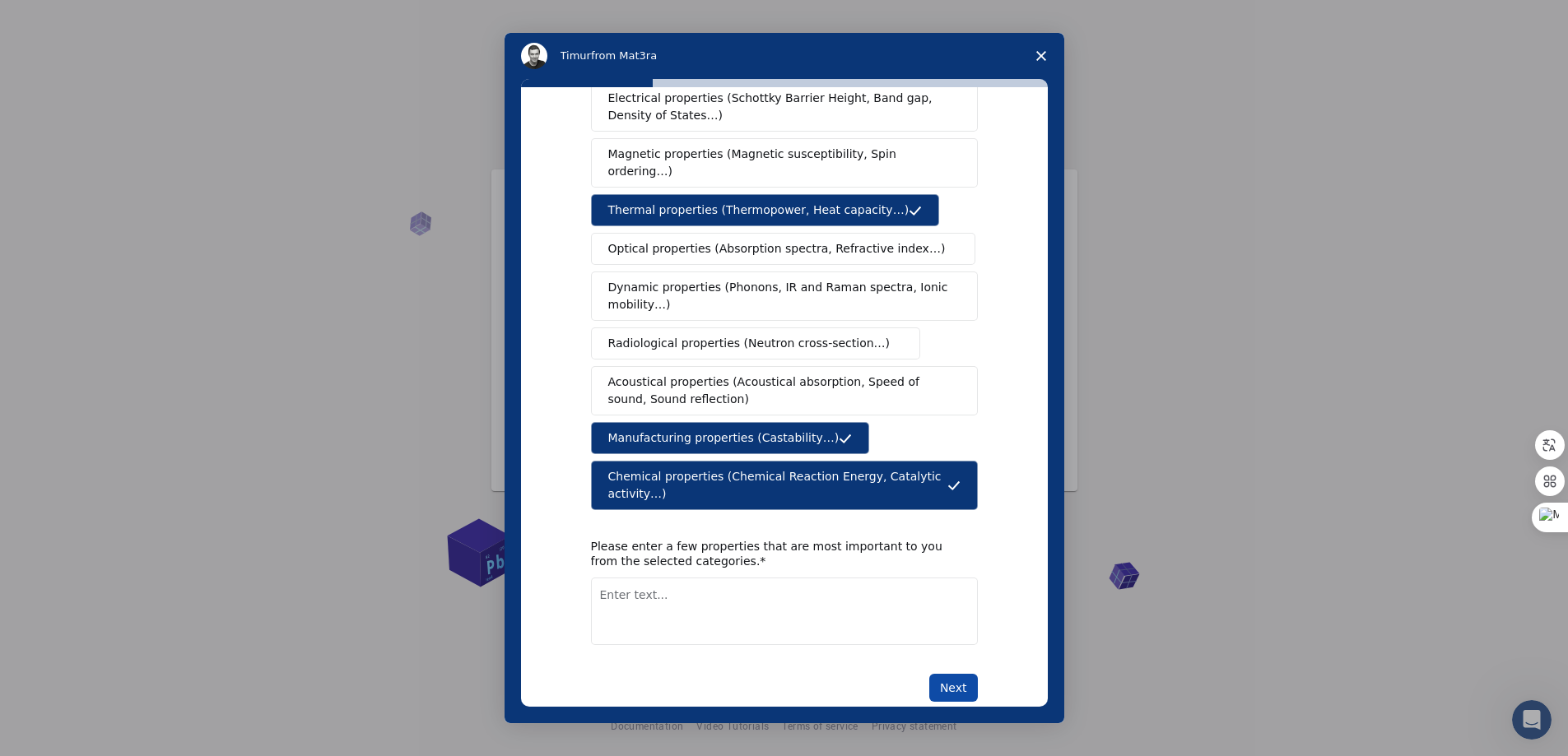
scroll to position [23, 0]
click at [964, 674] on button "Next" at bounding box center [953, 688] width 49 height 28
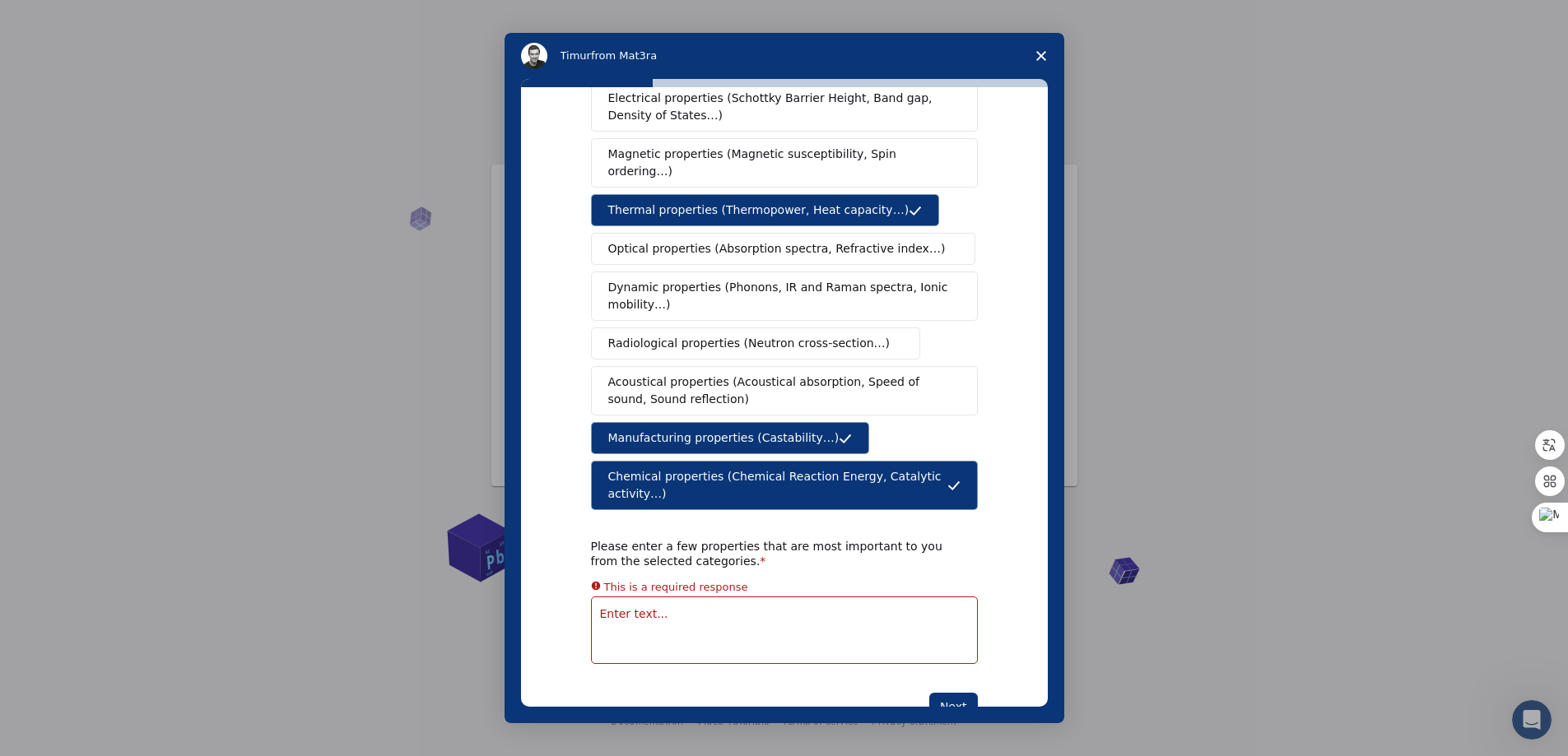
scroll to position [0, 0]
click at [653, 597] on textarea "Enter text..." at bounding box center [784, 631] width 387 height 68
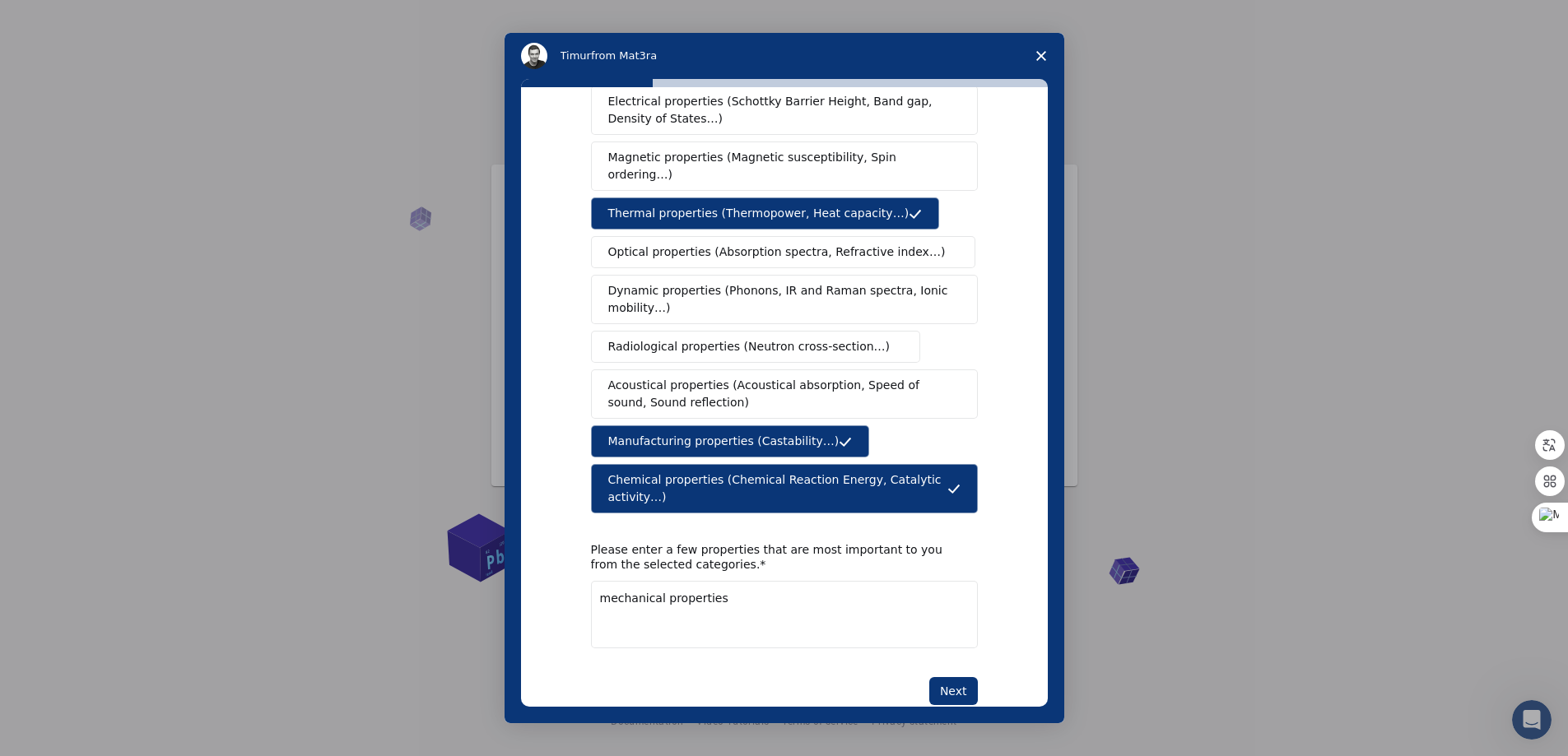
scroll to position [123, 0]
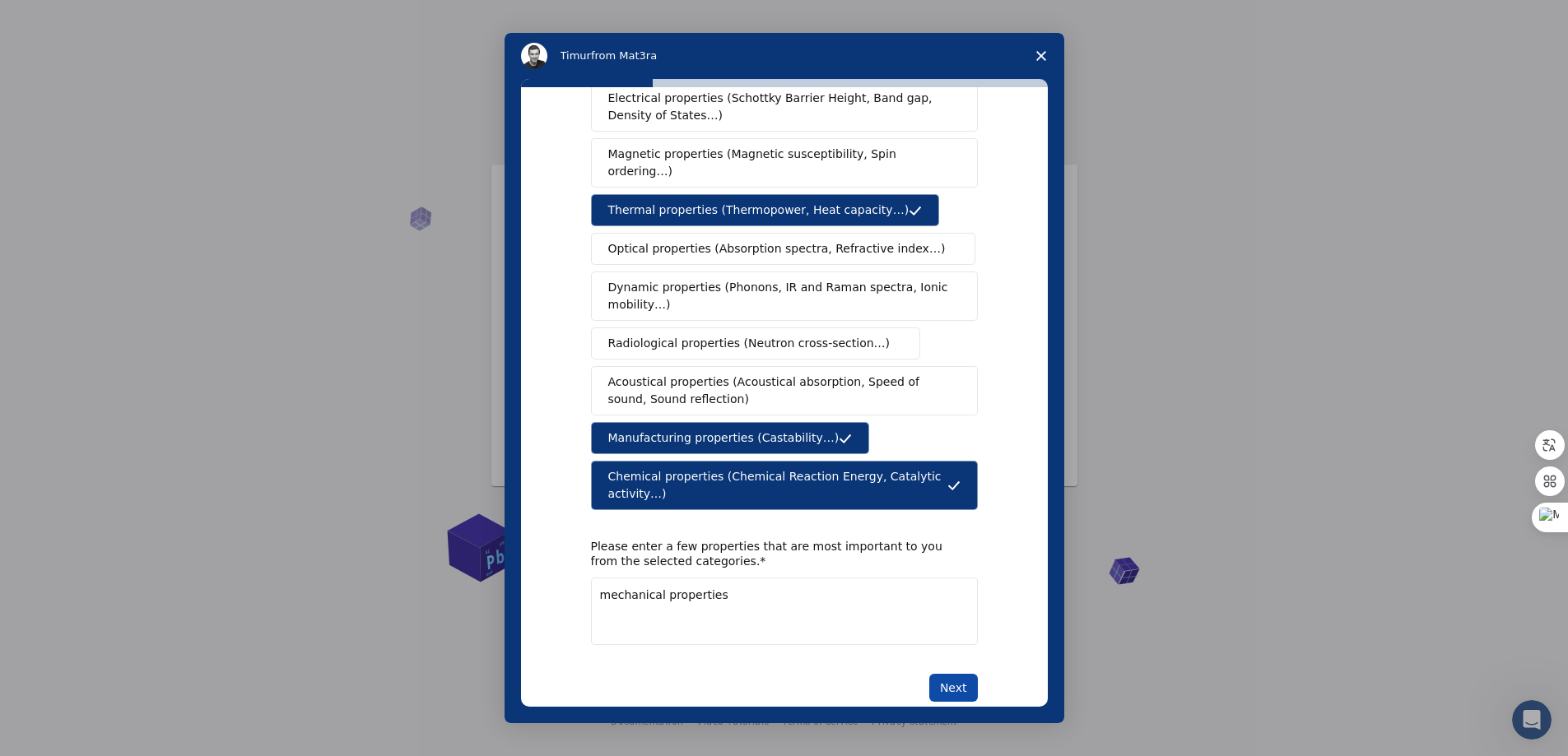
type textarea "mechanical properties"
click at [951, 674] on button "Next" at bounding box center [953, 688] width 49 height 28
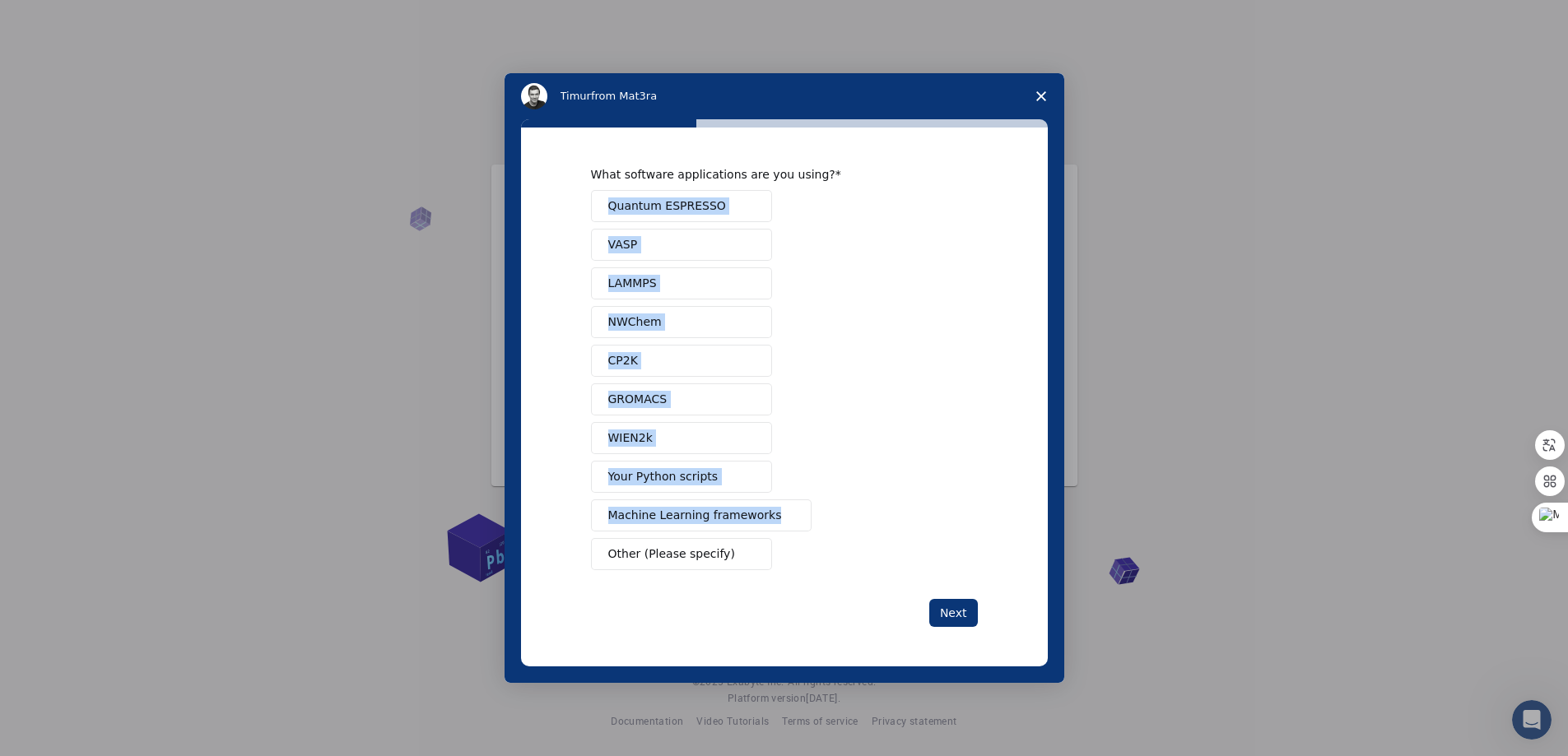
drag, startPoint x: 577, startPoint y: 196, endPoint x: 774, endPoint y: 531, distance: 388.6
click at [774, 531] on div "What software applications are you using? Quantum ESPRESSO VASP LAMMPS NWChem C…" at bounding box center [785, 397] width 527 height 539
copy div "Quantum ESPRESSO VASP LAMMPS NWChem CP2K GROMACS WIEN2k Your Python scripts Mac…"
drag, startPoint x: 881, startPoint y: 430, endPoint x: 807, endPoint y: 493, distance: 97.2
click at [882, 430] on div "Quantum ESPRESSO VASP LAMMPS NWChem CP2K GROMACS WIEN2k Your Python scripts Mac…" at bounding box center [784, 380] width 387 height 380
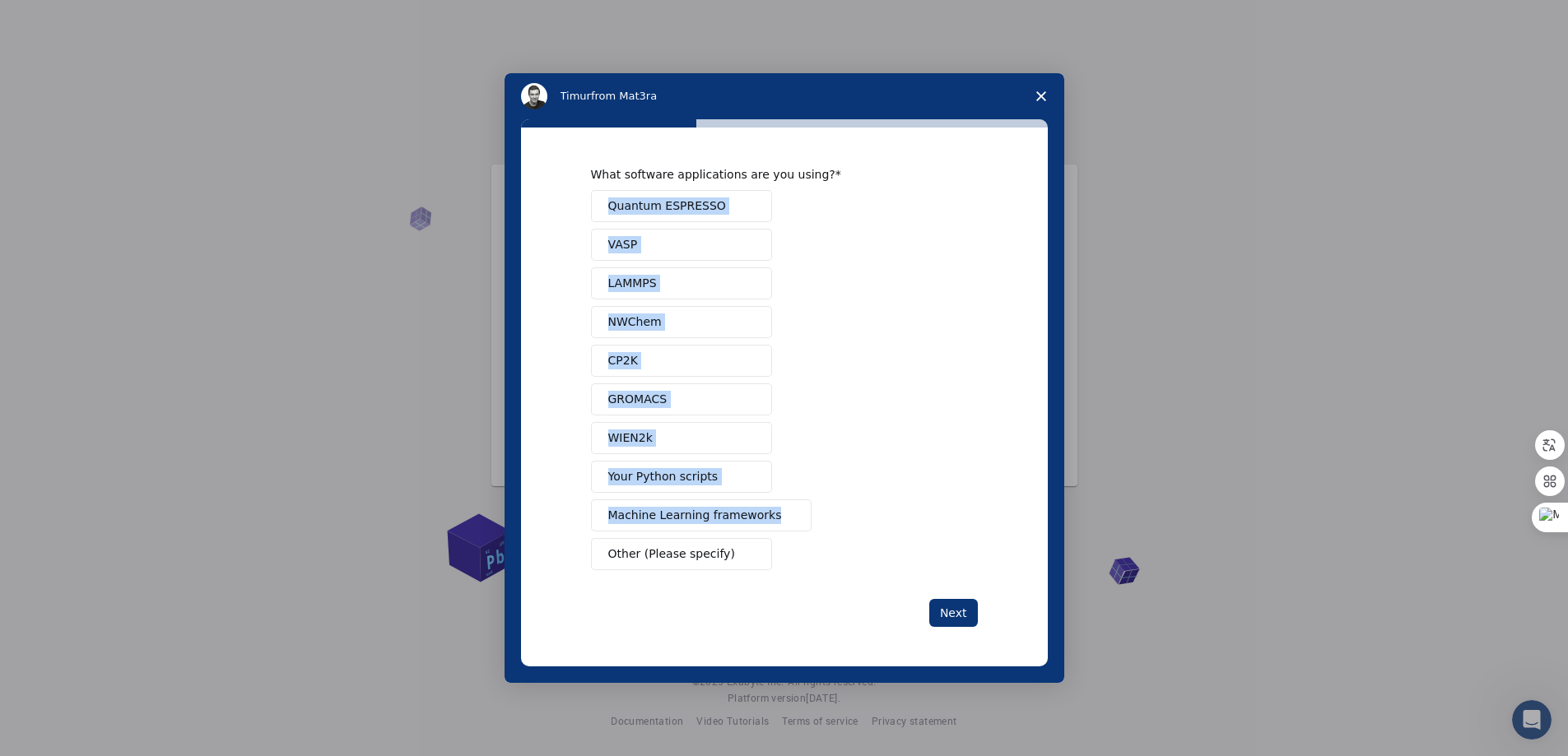
click at [873, 447] on div "Quantum ESPRESSO VASP LAMMPS NWChem CP2K GROMACS WIEN2k Your Python scripts Mac…" at bounding box center [784, 380] width 387 height 380
click at [677, 480] on span "Your Python scripts" at bounding box center [663, 476] width 110 height 17
click at [965, 612] on button "Next" at bounding box center [953, 613] width 49 height 28
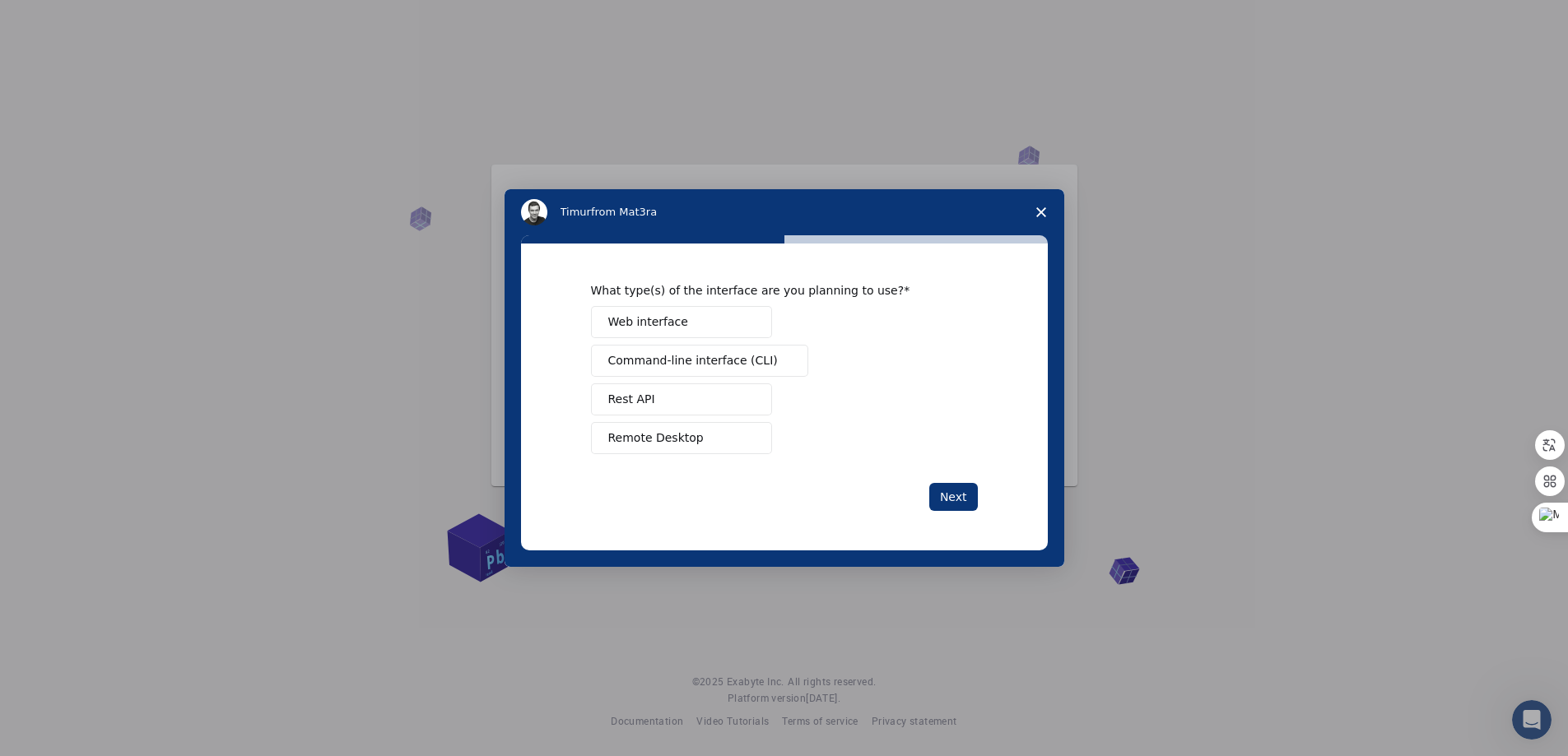
click at [651, 318] on span "Web interface" at bounding box center [648, 321] width 80 height 17
click at [947, 497] on button "Next" at bounding box center [953, 497] width 49 height 28
click at [637, 364] on span "Perform research" at bounding box center [657, 360] width 98 height 17
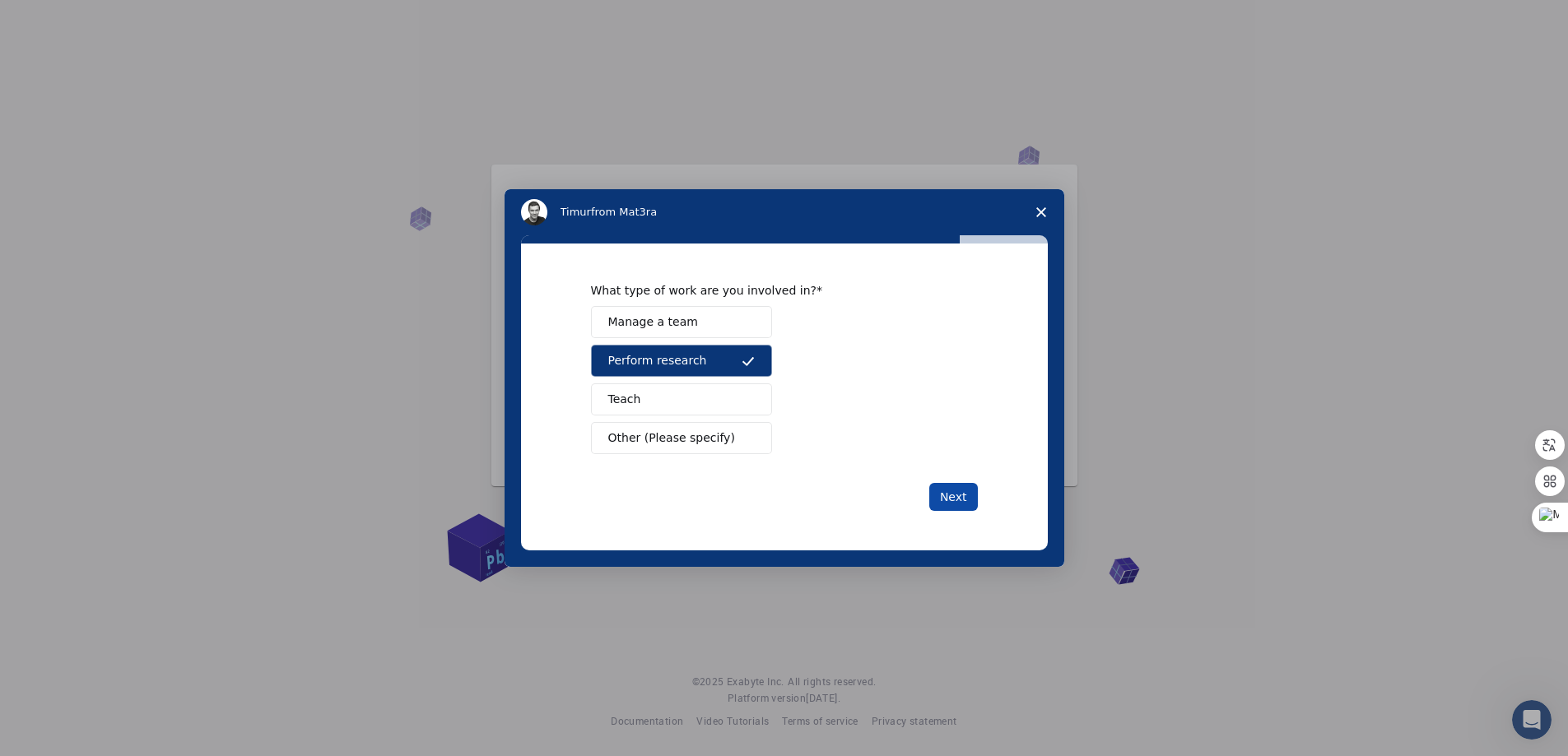
click at [961, 492] on button "Next" at bounding box center [953, 497] width 49 height 28
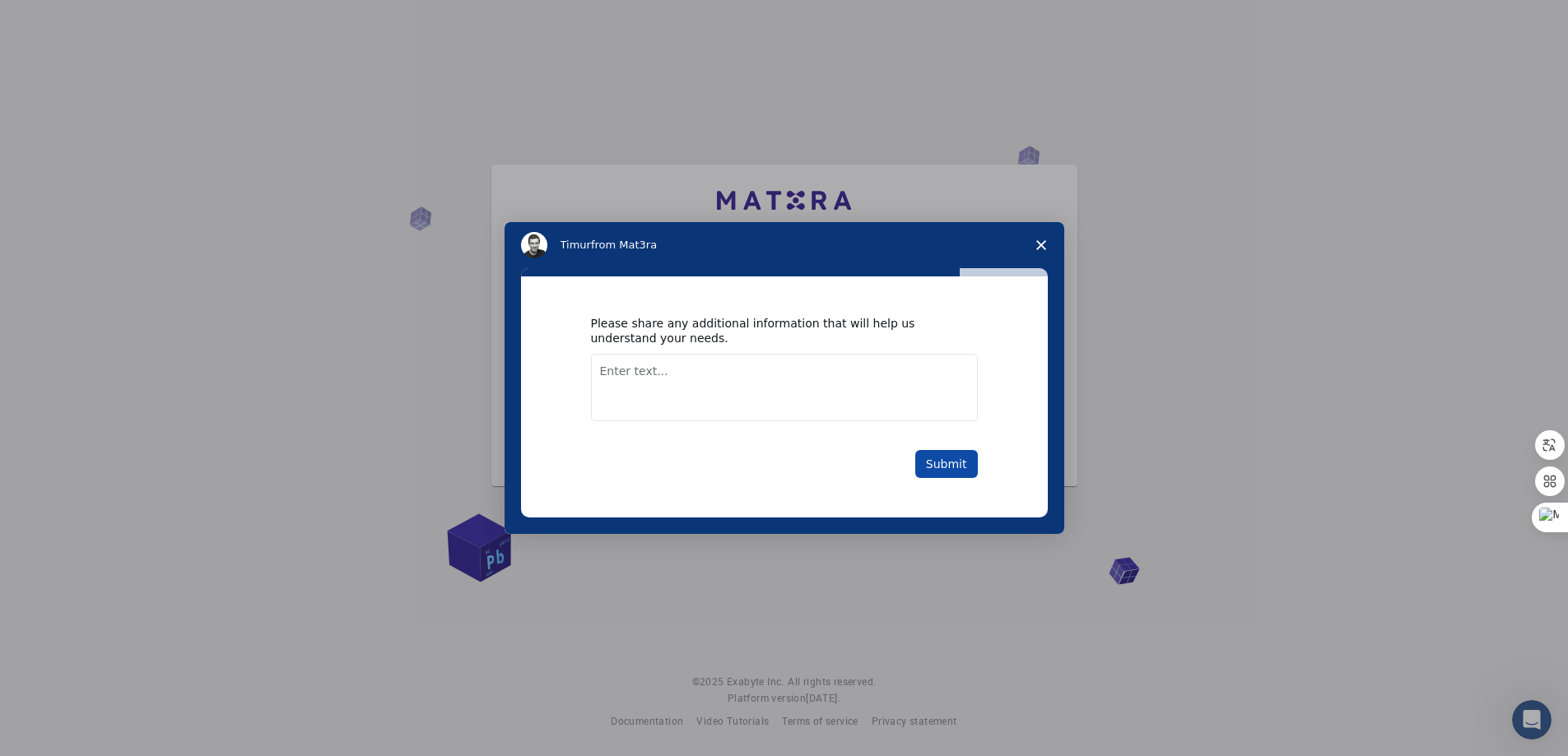
click at [942, 460] on button "Submit" at bounding box center [946, 465] width 63 height 28
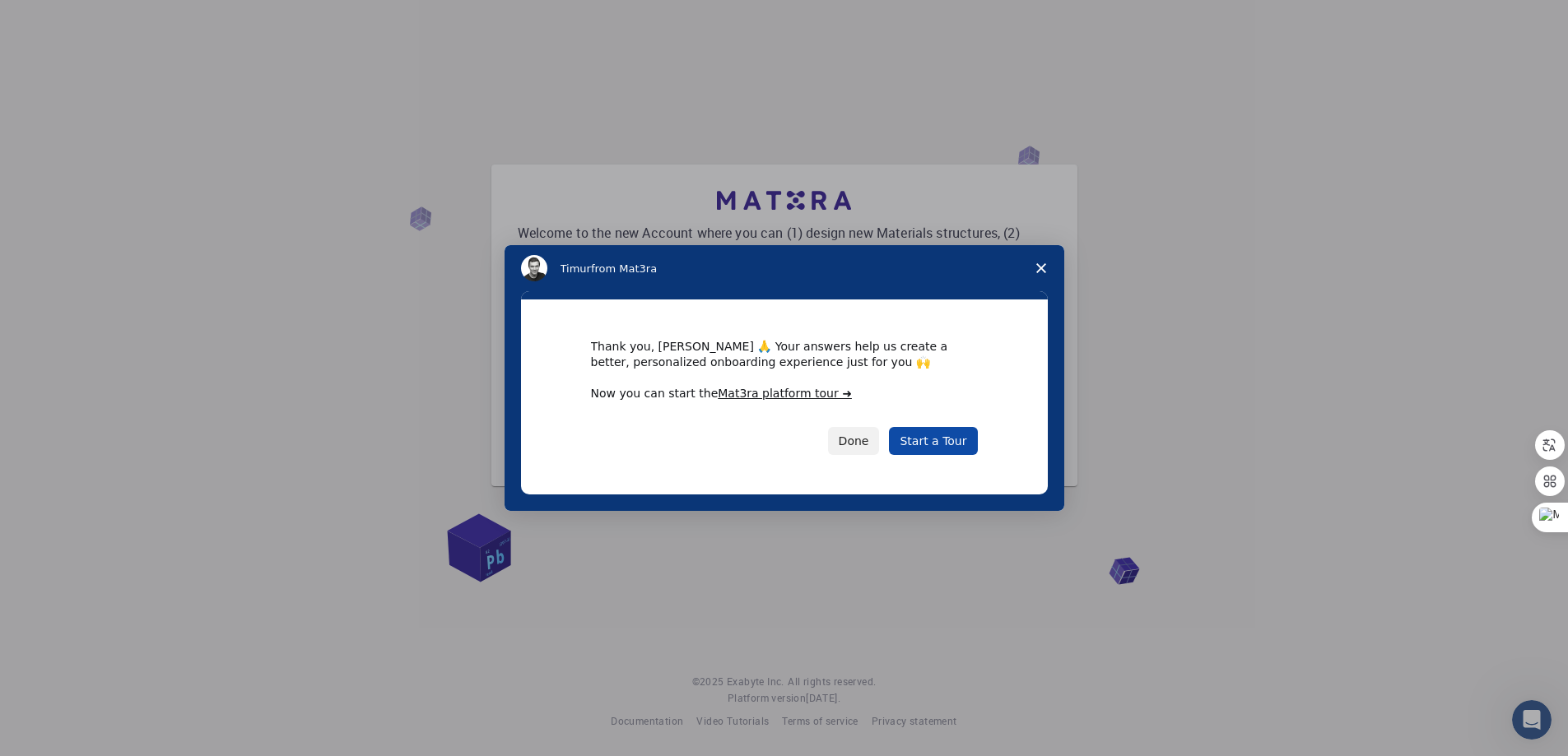
click at [942, 447] on link "Start a Tour" at bounding box center [933, 441] width 89 height 28
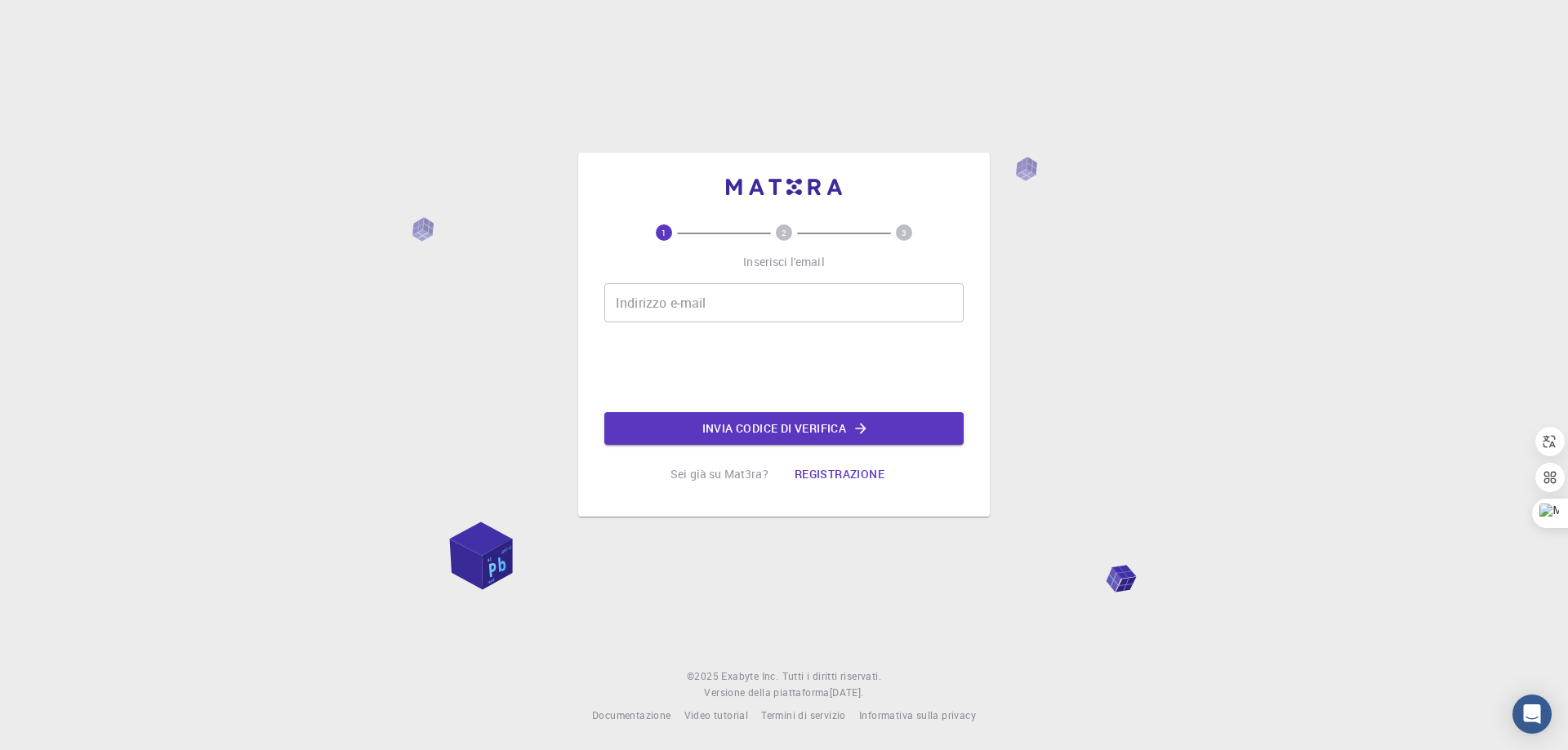
click at [741, 471] on font "Sei già su Mat3ra?" at bounding box center [718, 474] width 98 height 16
click at [740, 308] on input "Indirizzo e-mail" at bounding box center [784, 303] width 359 height 39
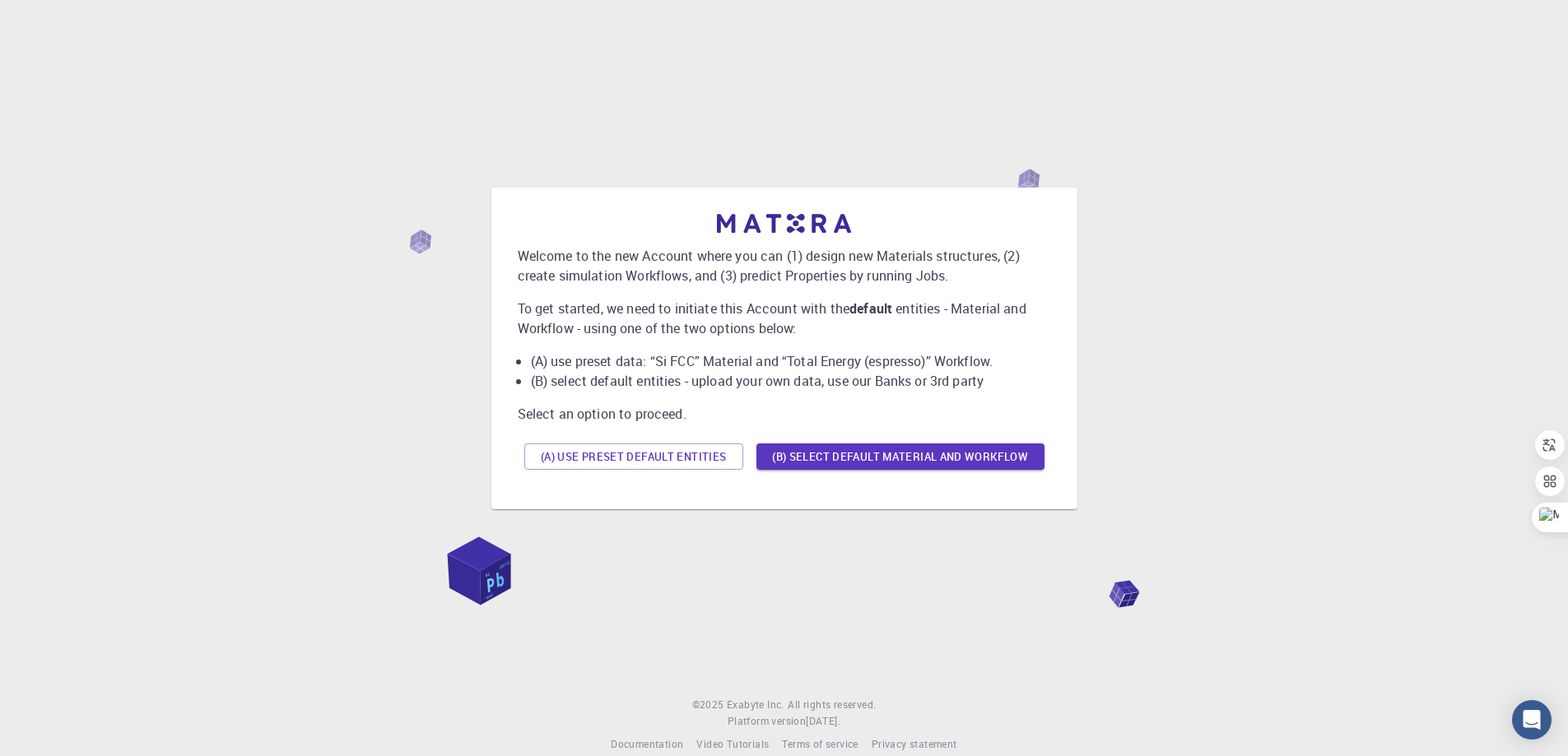
drag, startPoint x: 1274, startPoint y: 123, endPoint x: 1320, endPoint y: 91, distance: 56.0
click at [1320, 91] on div "Welcome to the new Account where you can (1) design new Materials structures, (…" at bounding box center [784, 348] width 1528 height 605
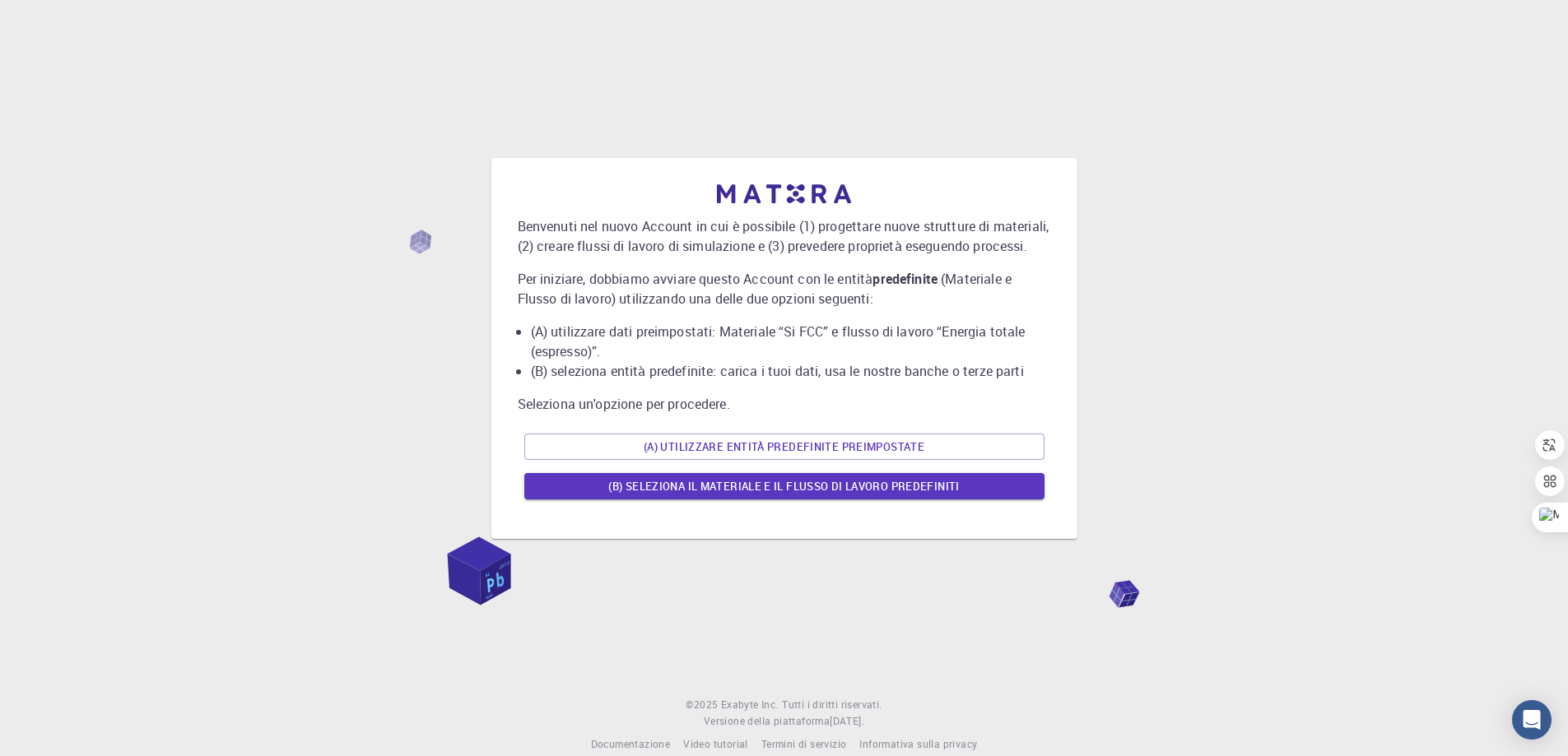
click at [1203, 191] on div "Benvenuti nel nuovo Account in cui è possibile (1) progettare nuove strutture d…" at bounding box center [784, 348] width 1528 height 605
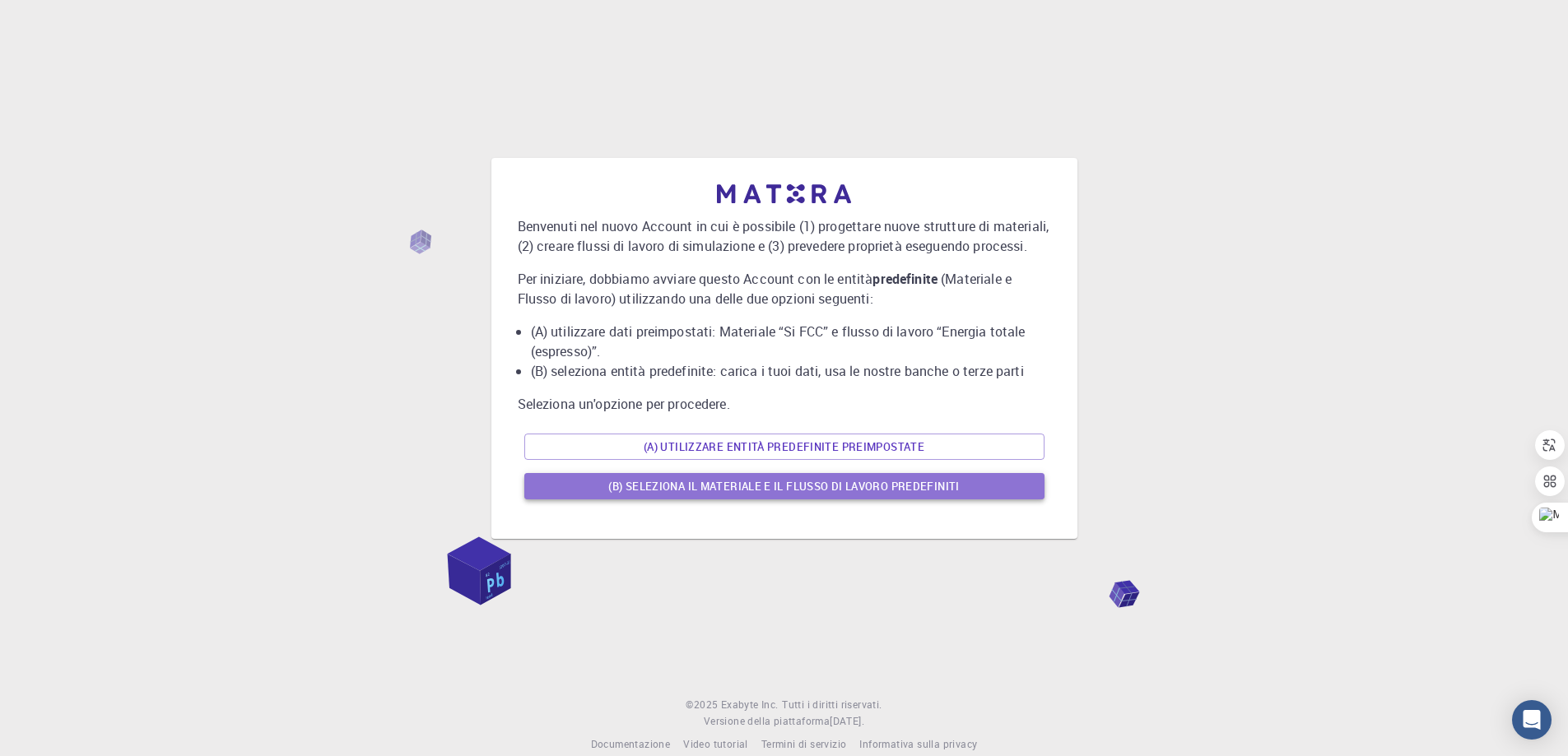
click at [773, 493] on font "(B) Seleziona il materiale e il flusso di lavoro predefiniti" at bounding box center [783, 486] width 350 height 15
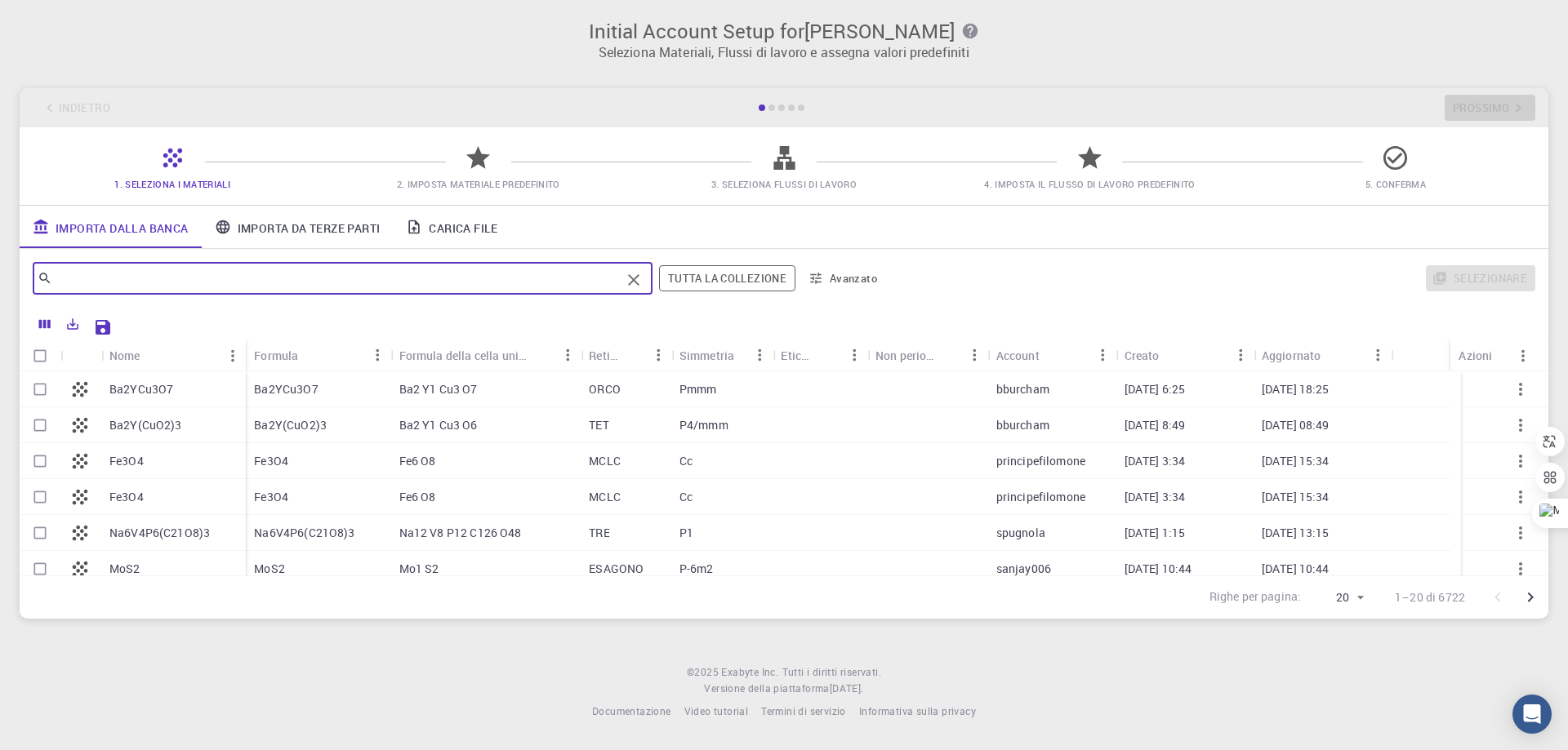
click at [77, 280] on input "text" at bounding box center [336, 278] width 568 height 23
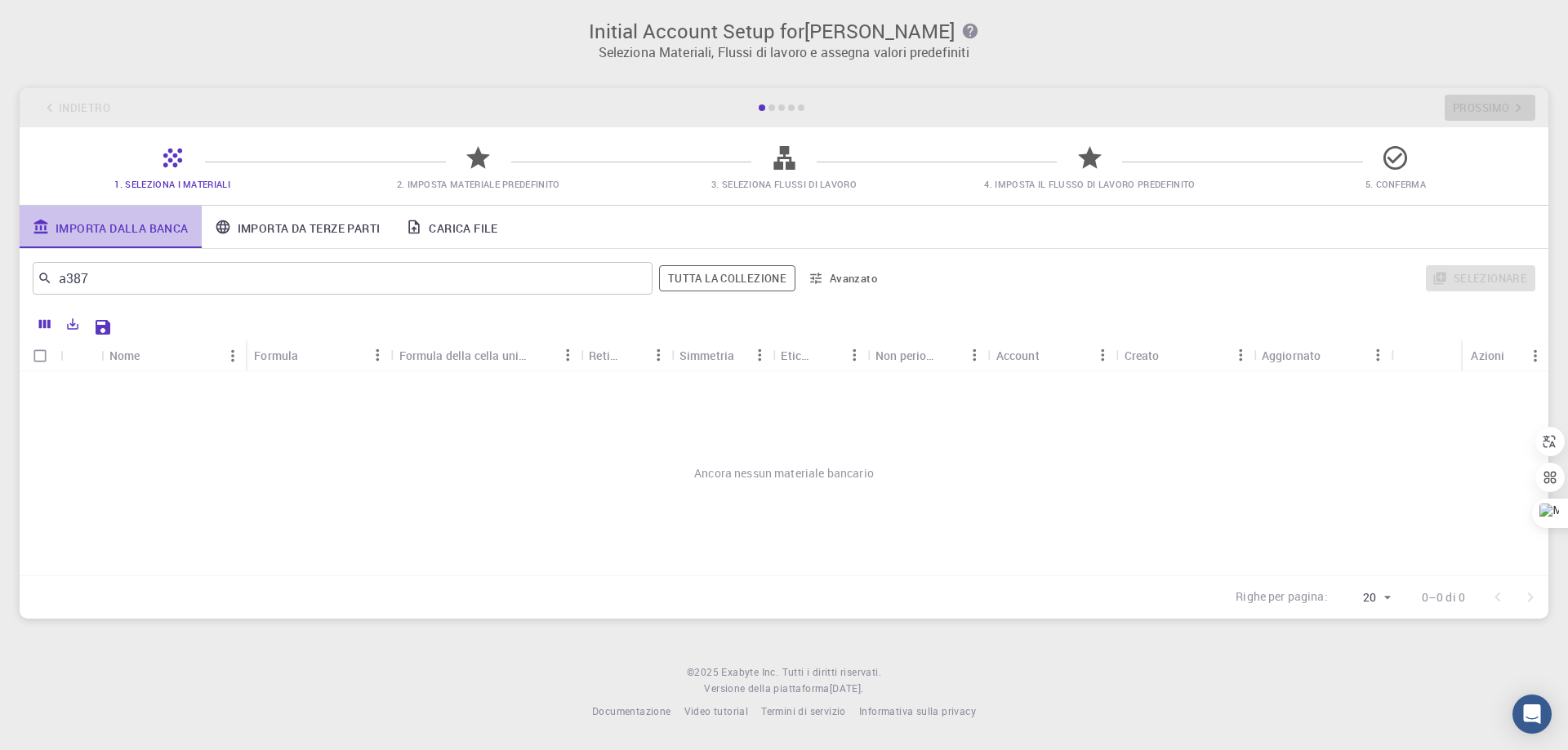
click at [112, 231] on font "Importa dalla banca" at bounding box center [121, 228] width 133 height 16
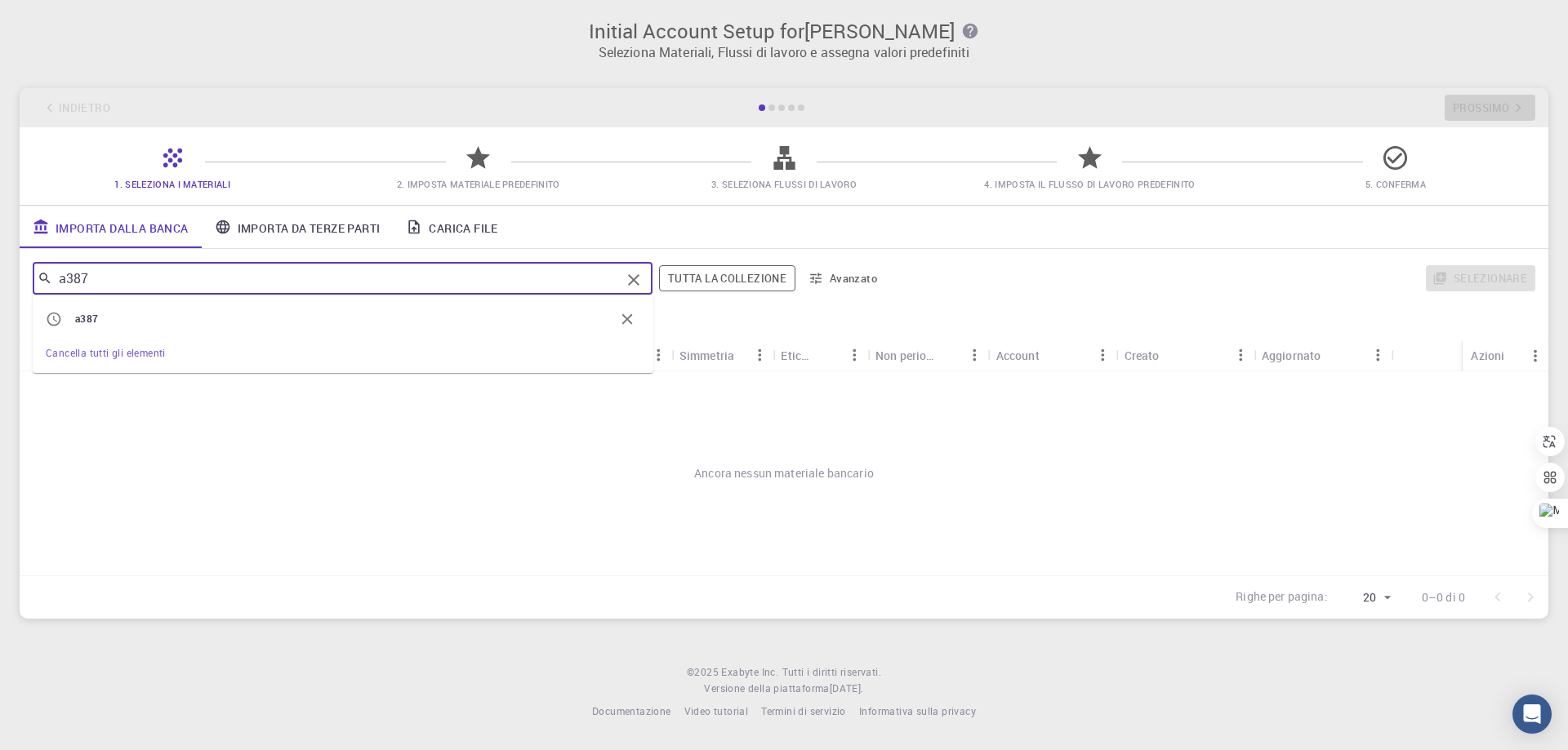
drag, startPoint x: 135, startPoint y: 276, endPoint x: 31, endPoint y: 277, distance: 104.0
click at [31, 277] on div "a387 ​ a387 Cancella tutti gli elementi Tutta la collezione Avanzato Selezionare" at bounding box center [784, 278] width 1529 height 59
drag, startPoint x: 88, startPoint y: 277, endPoint x: 31, endPoint y: 279, distance: 57.0
click at [31, 279] on div "sa ​ Tutta la collezione Avanzato Selezionare" at bounding box center [784, 278] width 1529 height 59
type input "astm"
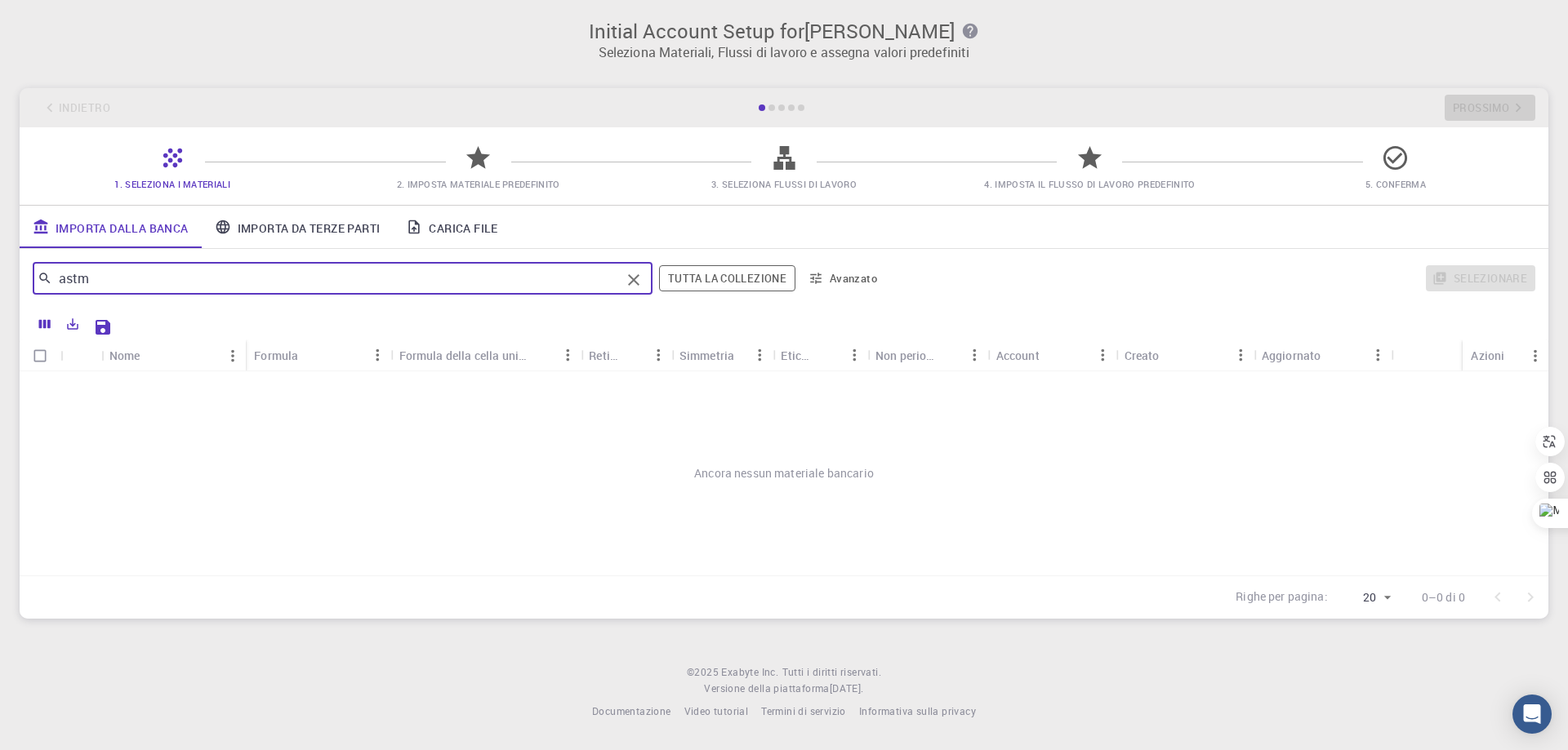
click at [320, 225] on font "Importa da terze parti" at bounding box center [309, 228] width 143 height 16
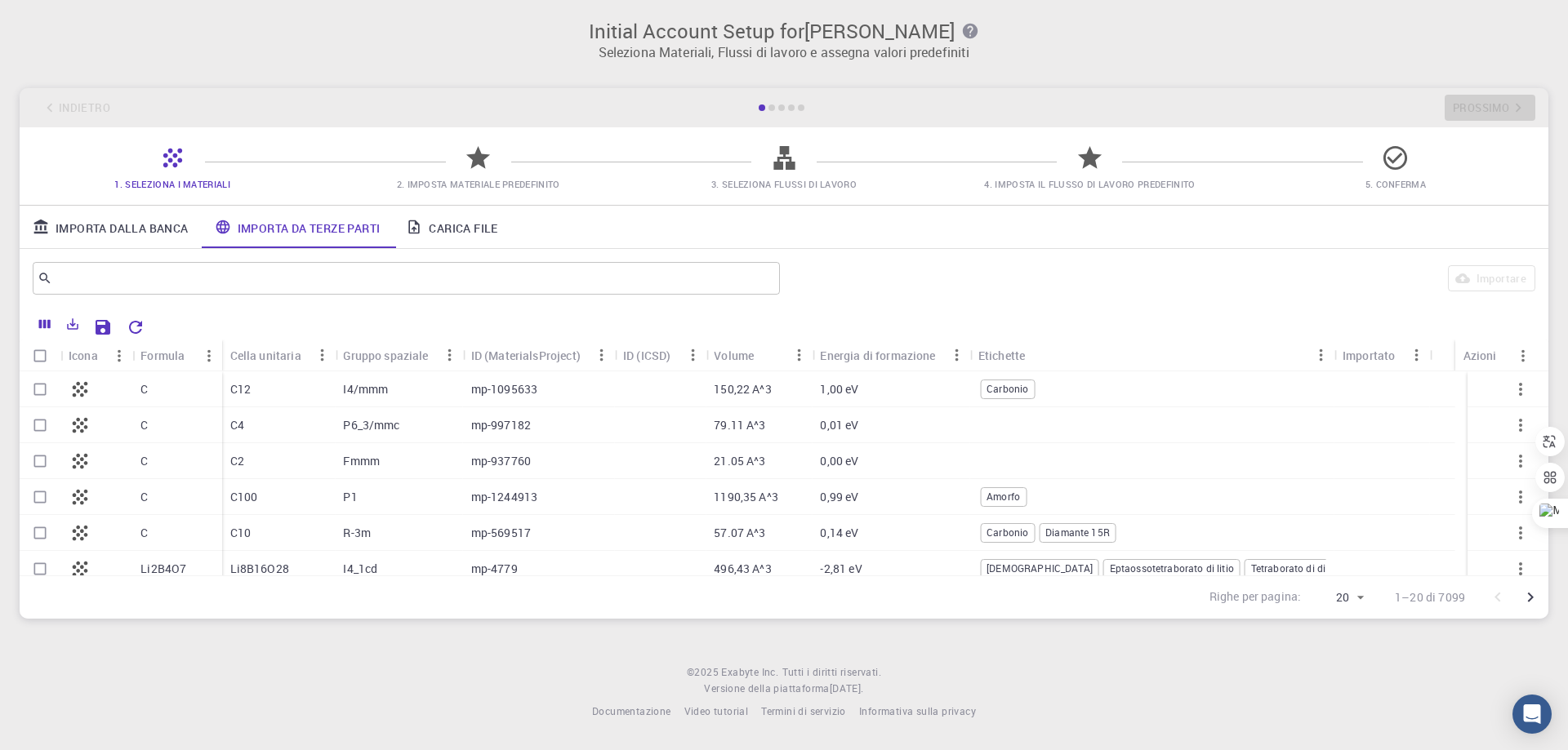
click at [451, 189] on font "2. Imposta materiale predefinito" at bounding box center [478, 184] width 163 height 12
click at [476, 160] on icon at bounding box center [478, 157] width 24 height 23
click at [476, 229] on font "Carica file" at bounding box center [462, 228] width 68 height 16
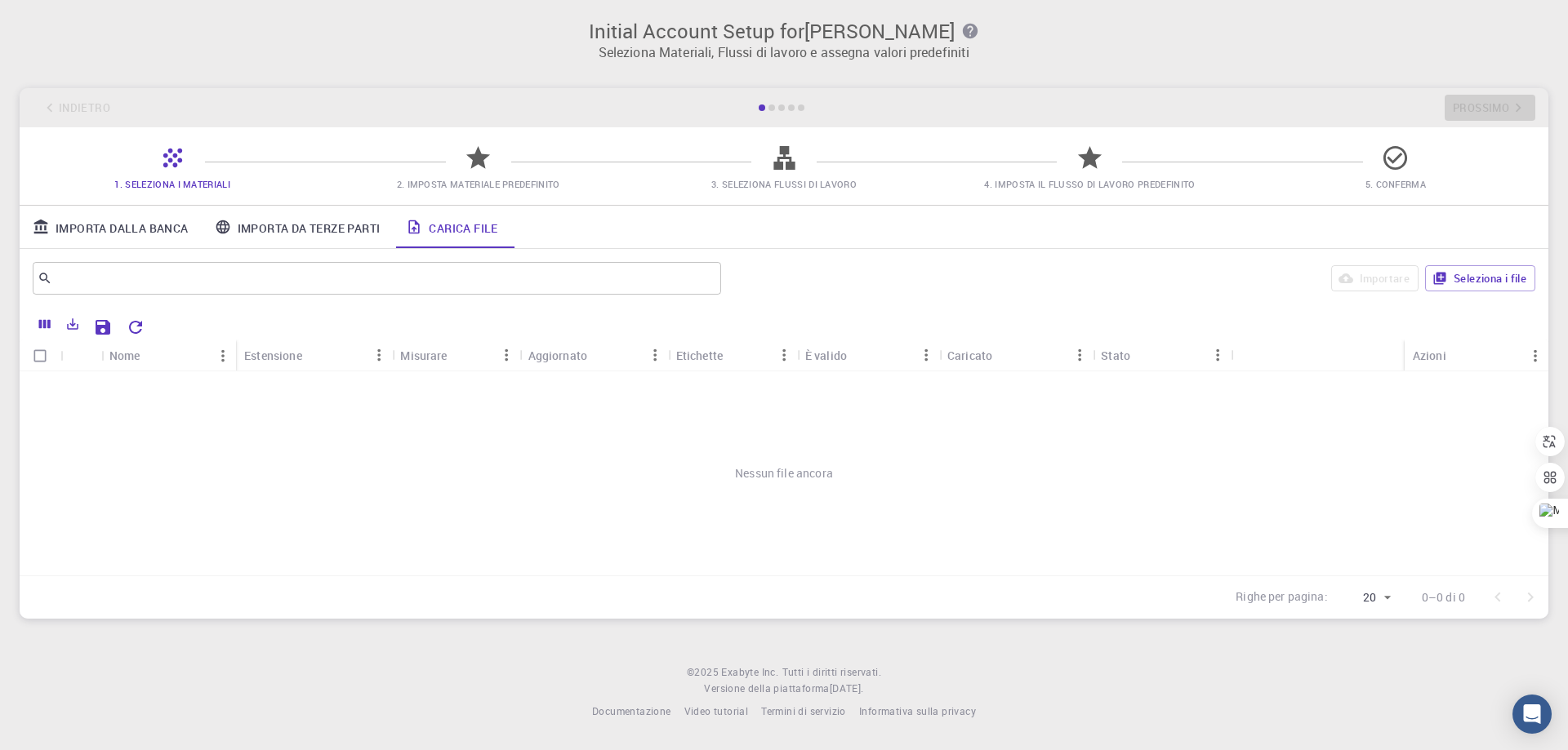
click at [972, 28] on icon "button" at bounding box center [970, 31] width 18 height 18
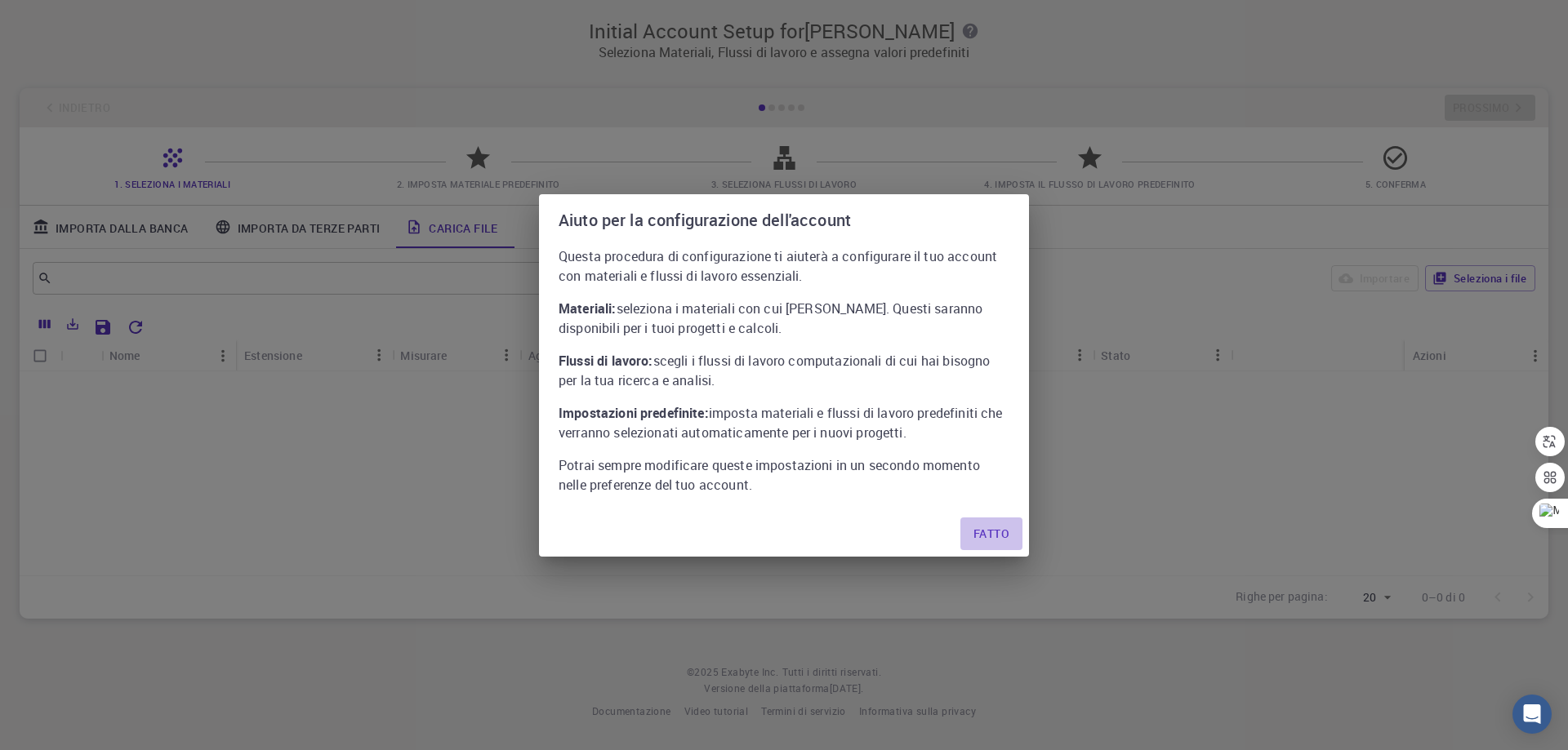
click at [988, 532] on font "Fatto" at bounding box center [991, 534] width 36 height 16
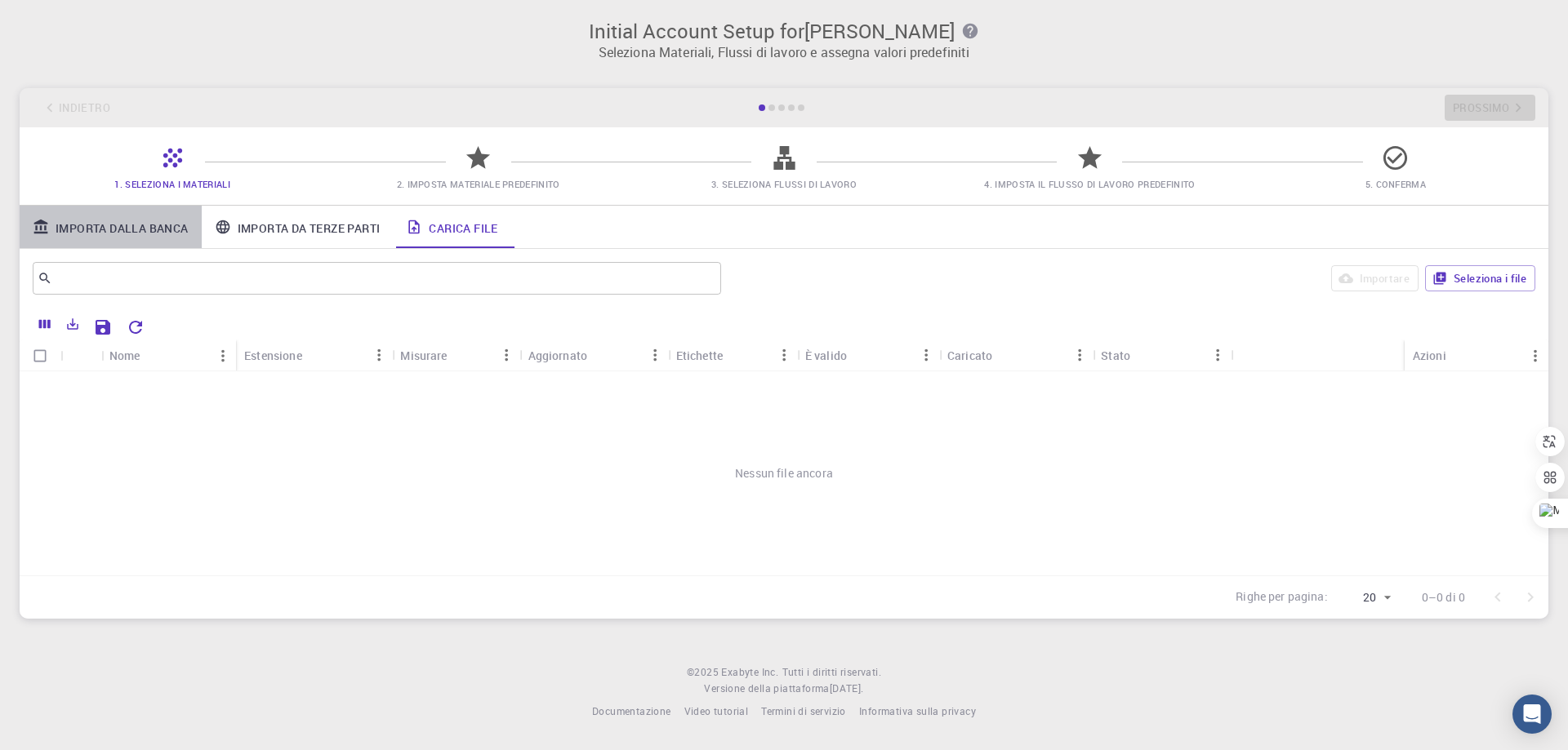
click at [149, 228] on font "Importa dalla banca" at bounding box center [121, 228] width 133 height 16
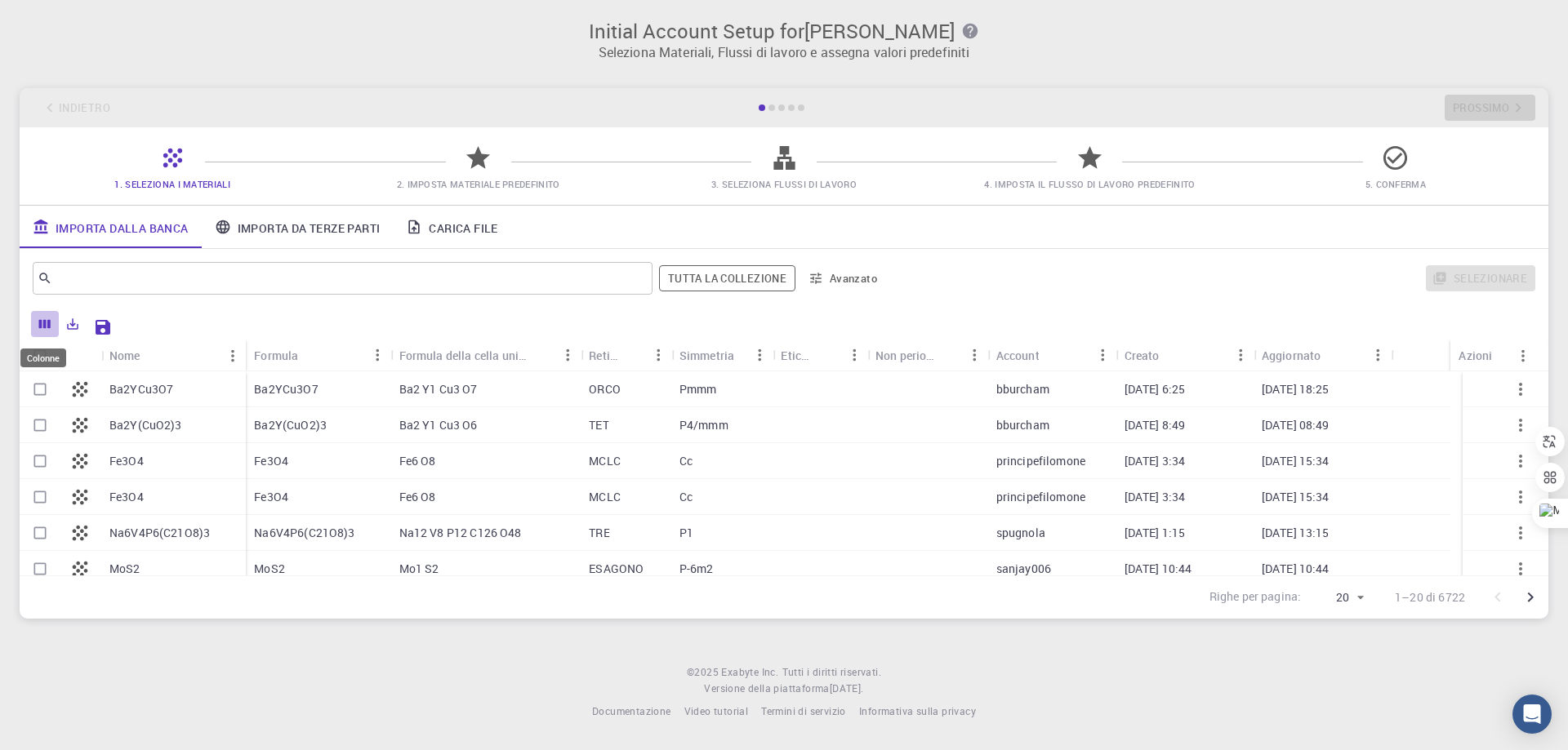
click at [43, 324] on icon "Colonne" at bounding box center [44, 324] width 15 height 15
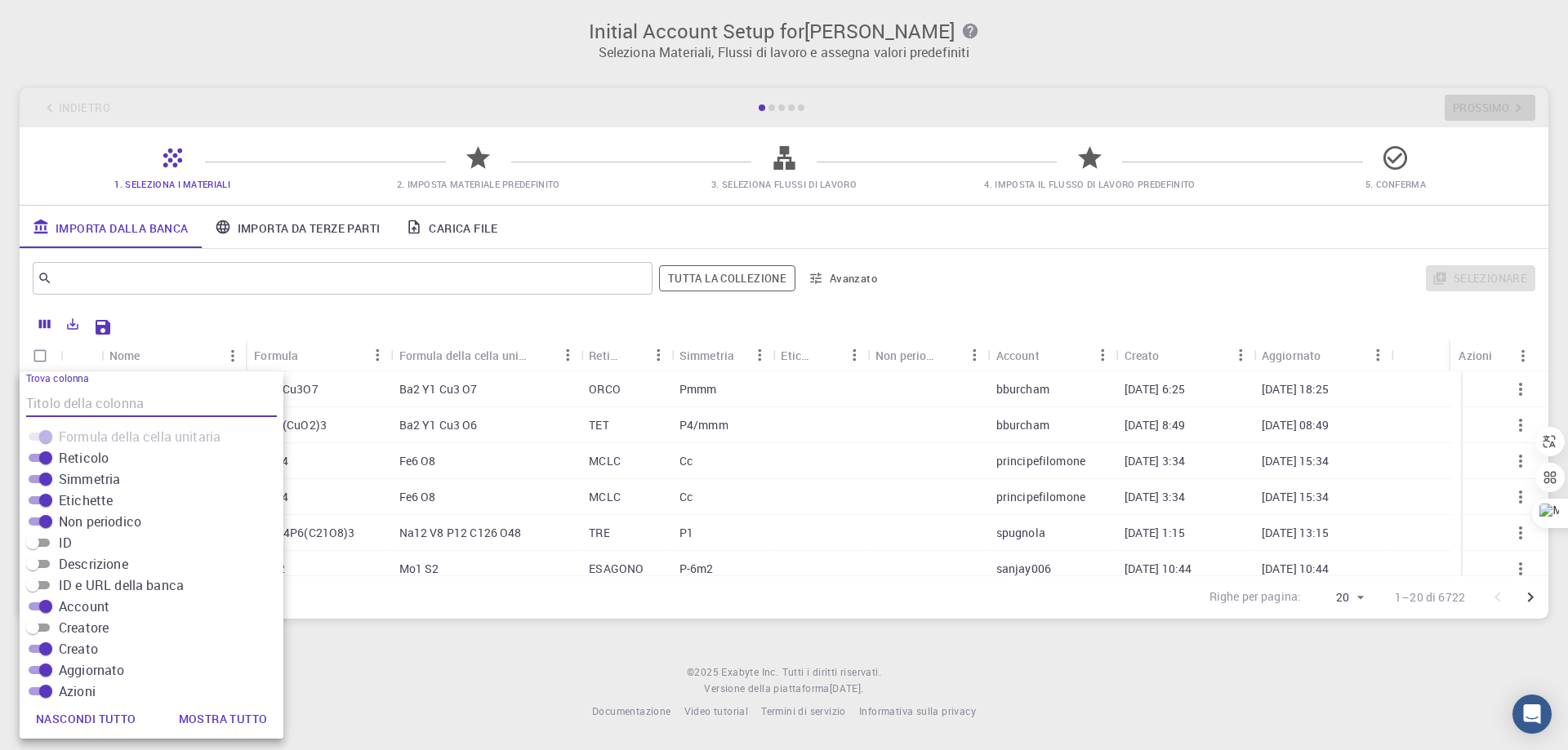
scroll to position [119, 0]
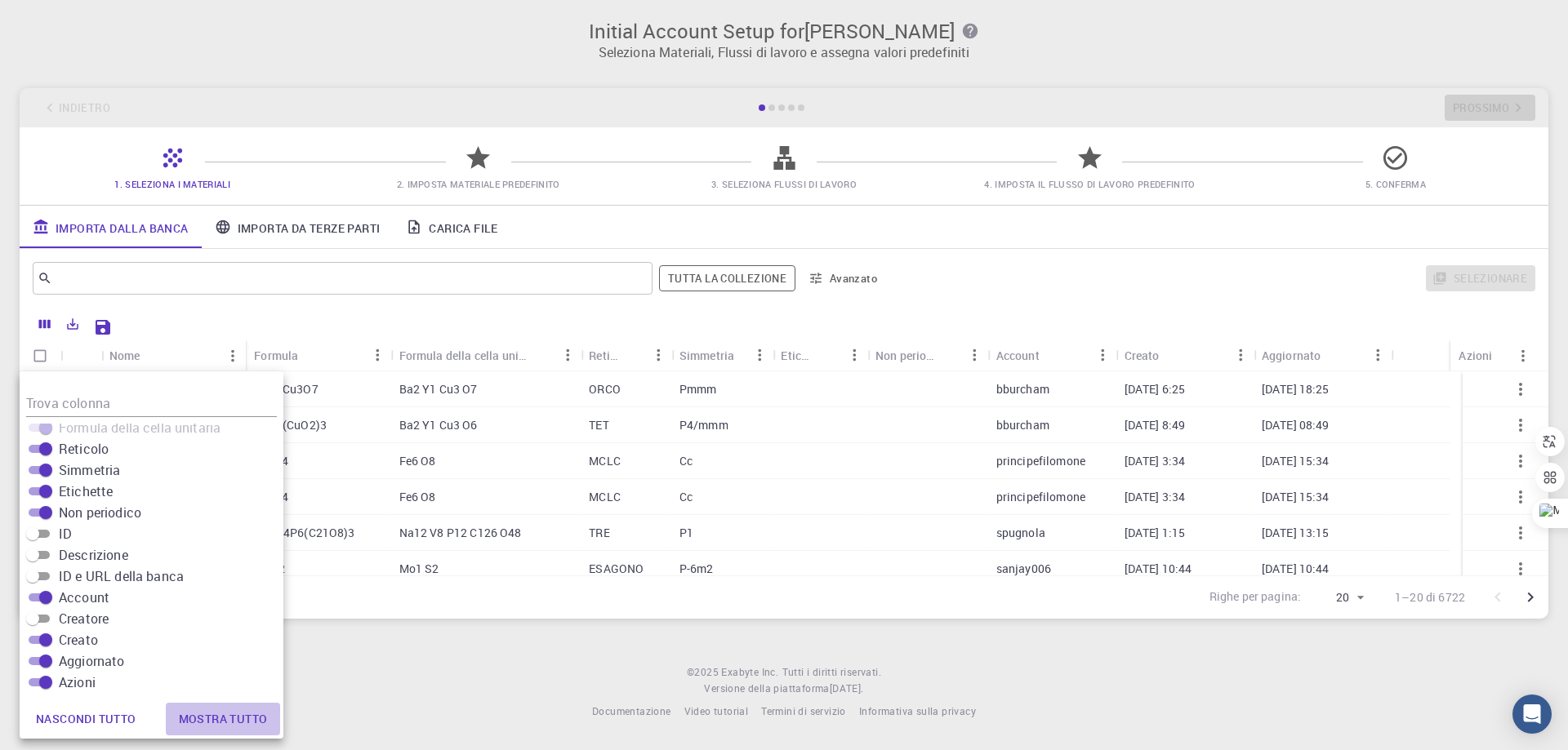
click at [219, 723] on font "Mostra tutto" at bounding box center [223, 719] width 89 height 16
checkbox input "true"
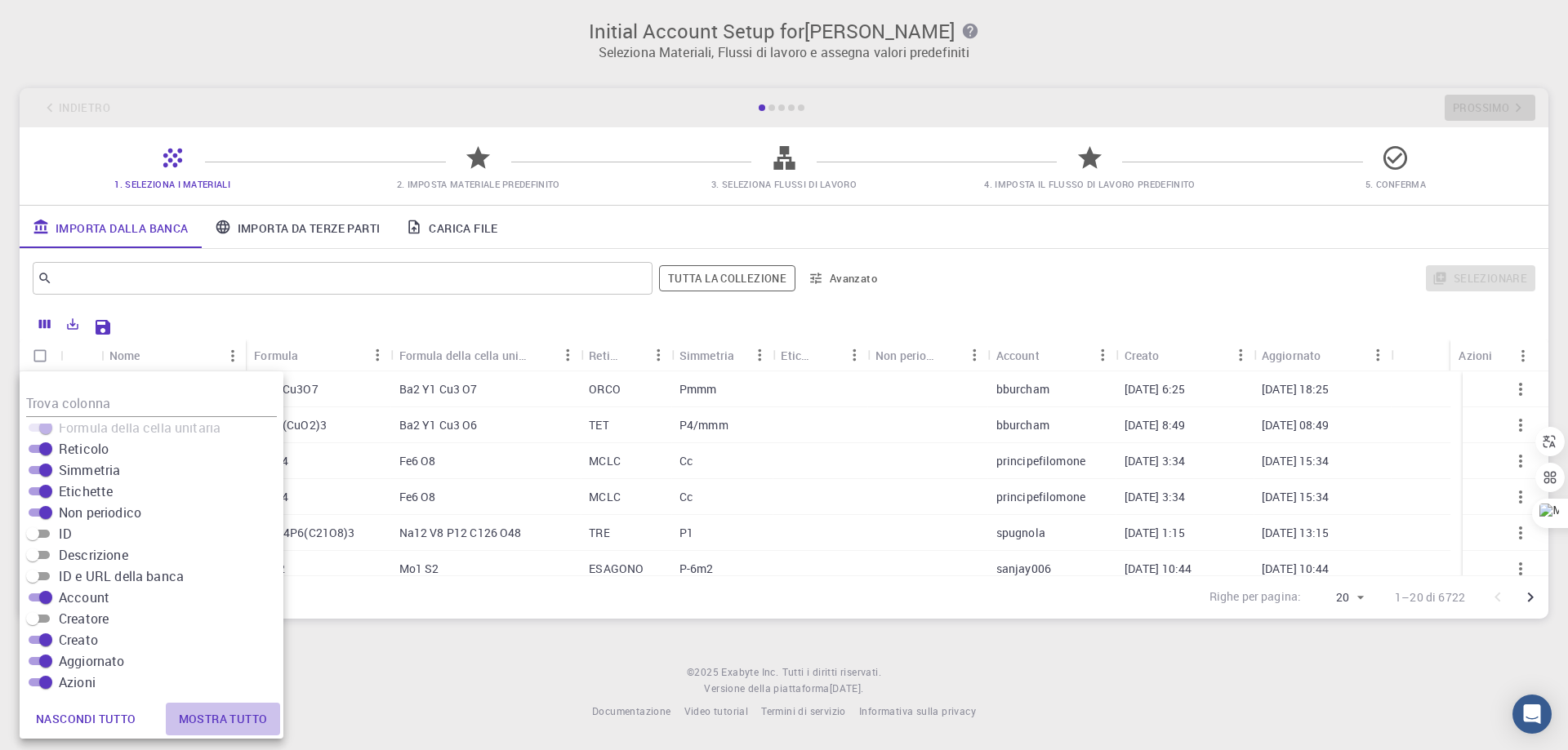
checkbox input "true"
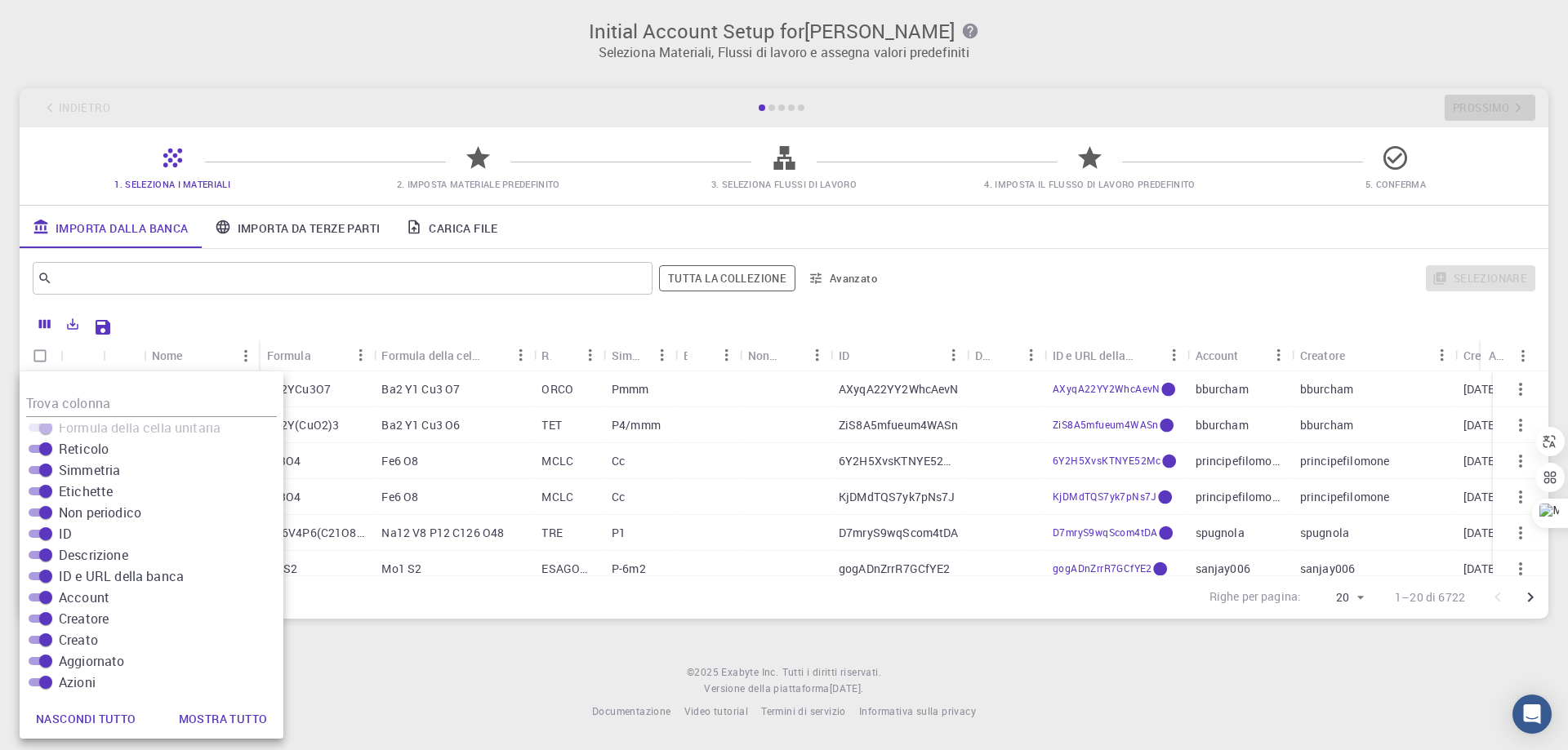
click at [474, 597] on div "Righe per pagina: 20 20 1–20 di 6722" at bounding box center [784, 597] width 1529 height 43
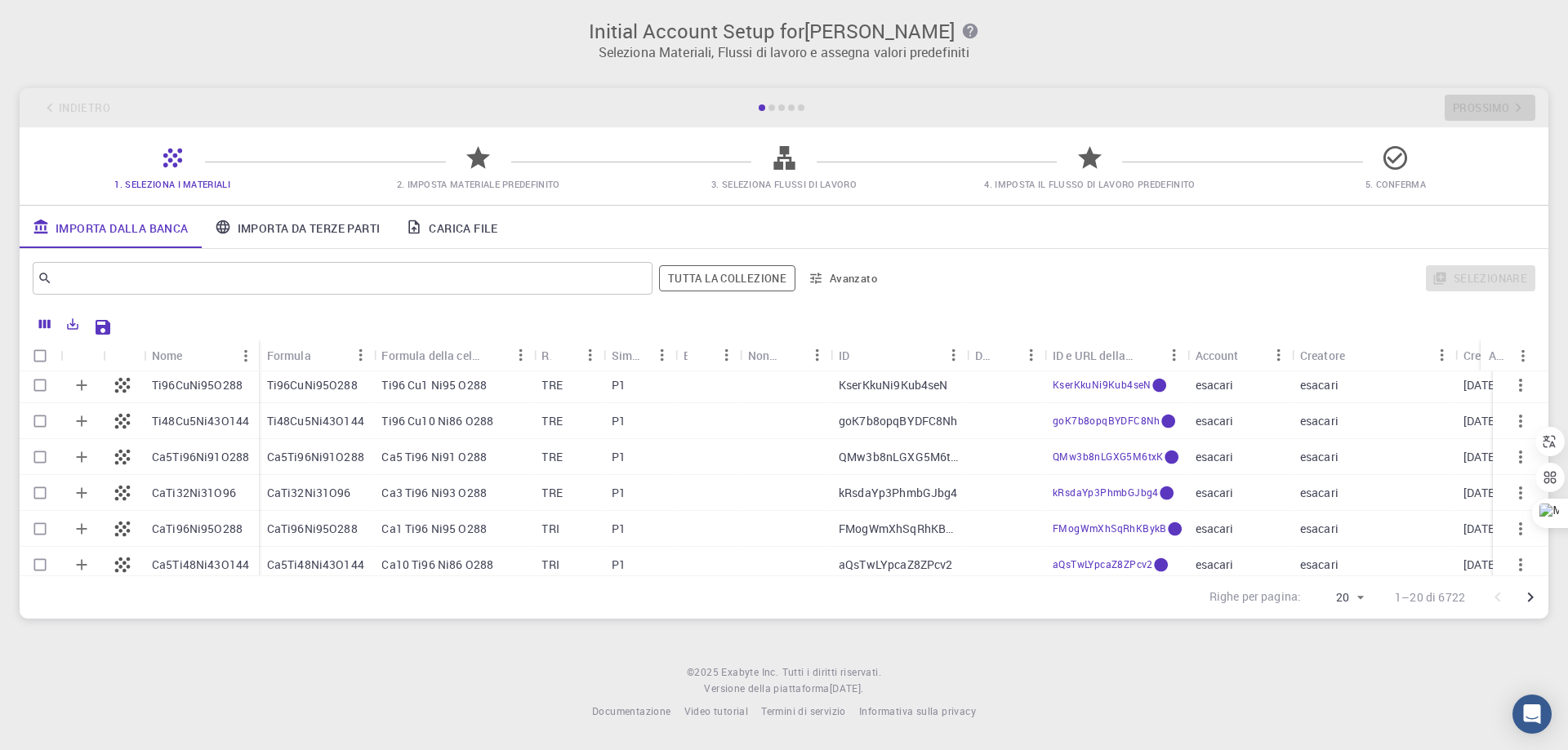
scroll to position [527, 0]
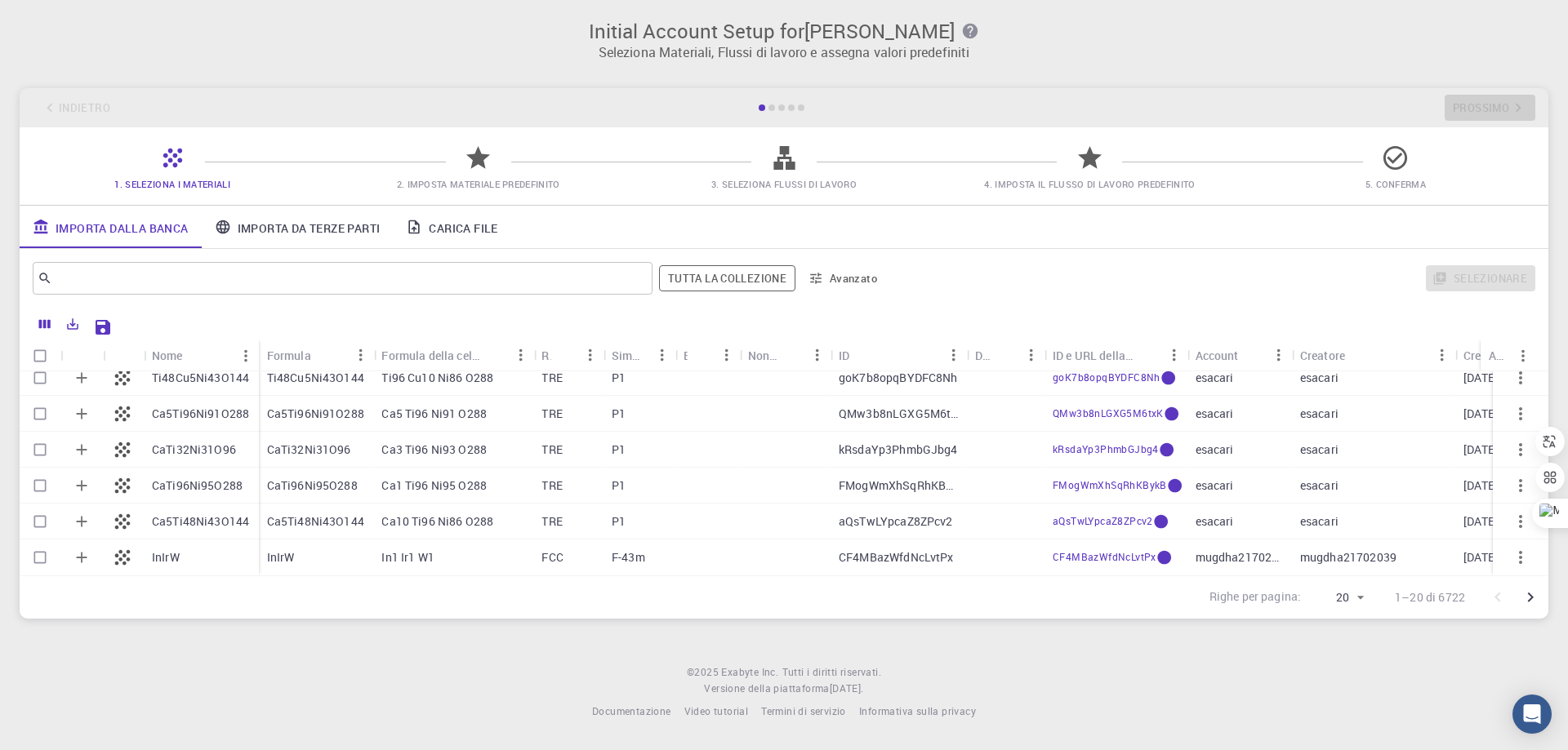
click at [769, 108] on div at bounding box center [772, 108] width 7 height 7
